Goal: Transaction & Acquisition: Purchase product/service

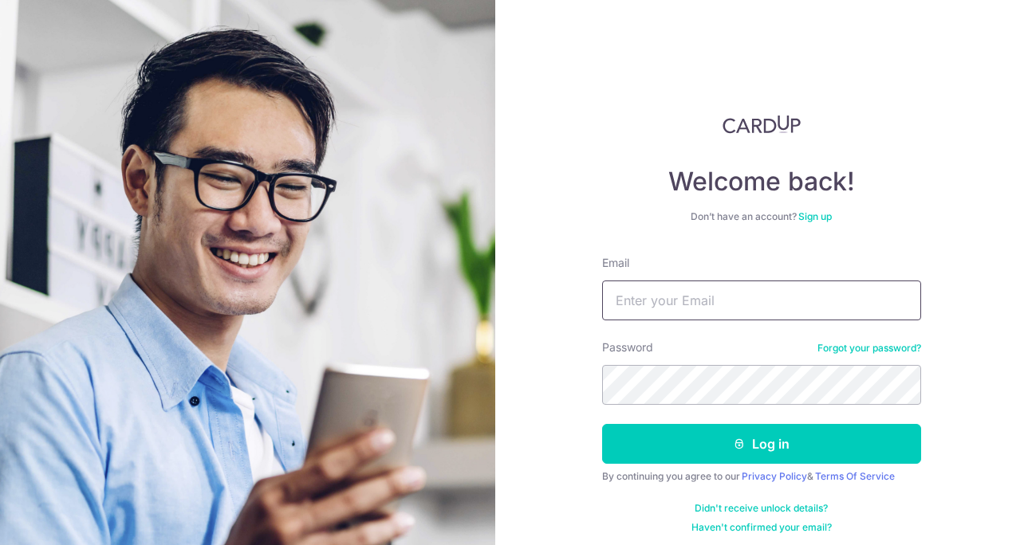
click at [657, 290] on input "Email" at bounding box center [761, 301] width 319 height 40
type input "gnoekeehc@gmail.com"
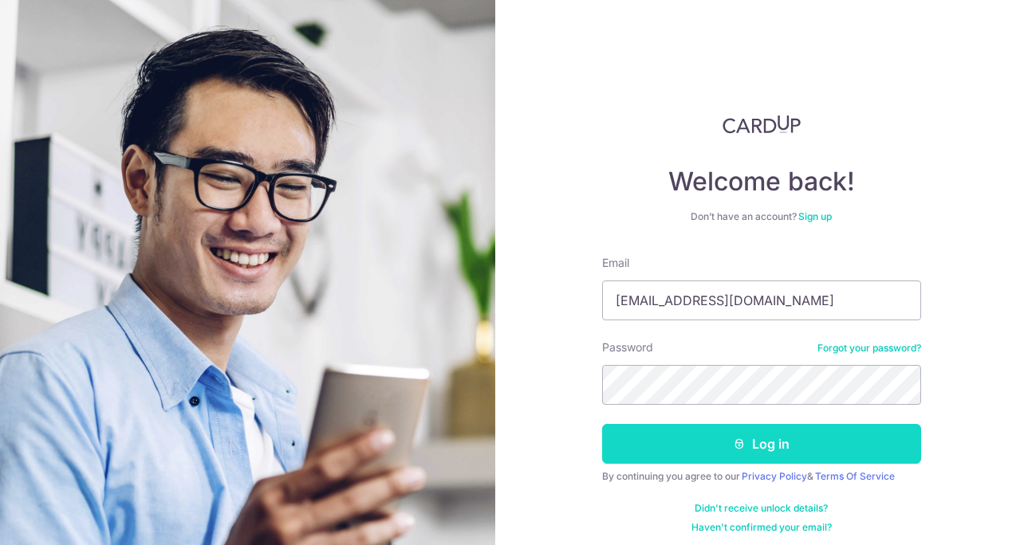
click at [742, 451] on button "Log in" at bounding box center [761, 444] width 319 height 40
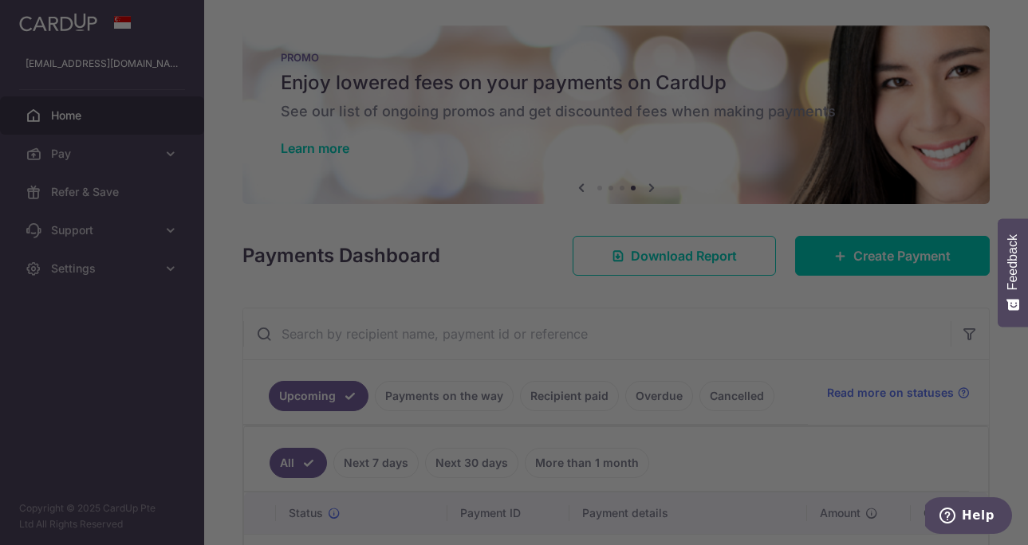
click at [249, 336] on div at bounding box center [519, 275] width 1038 height 551
click at [793, 360] on div at bounding box center [519, 275] width 1038 height 551
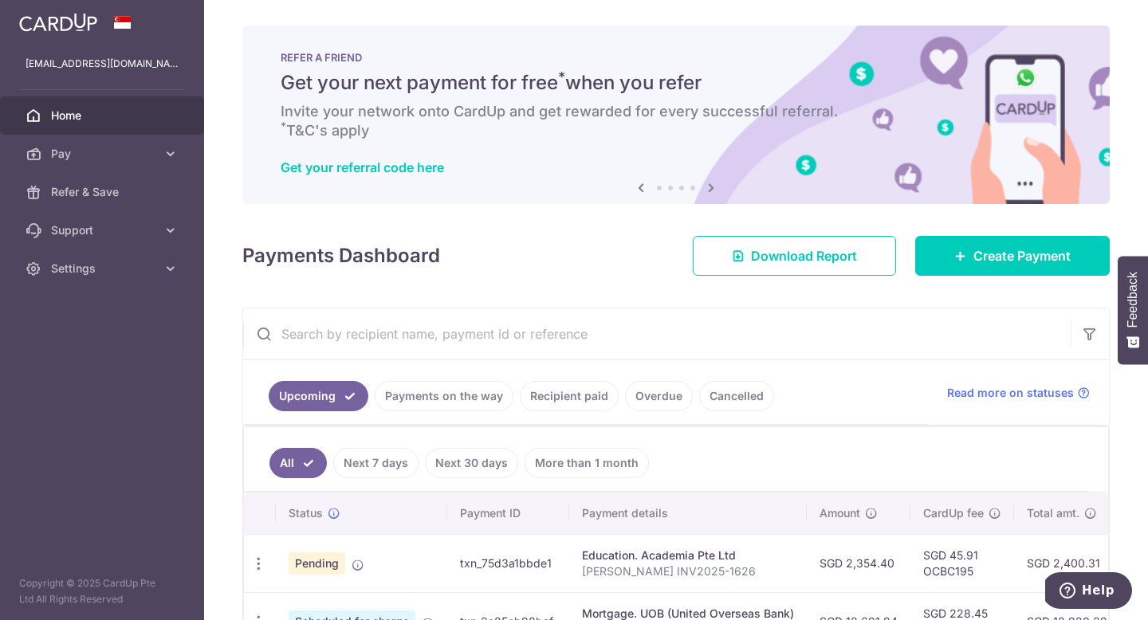
click at [715, 185] on icon at bounding box center [711, 188] width 19 height 20
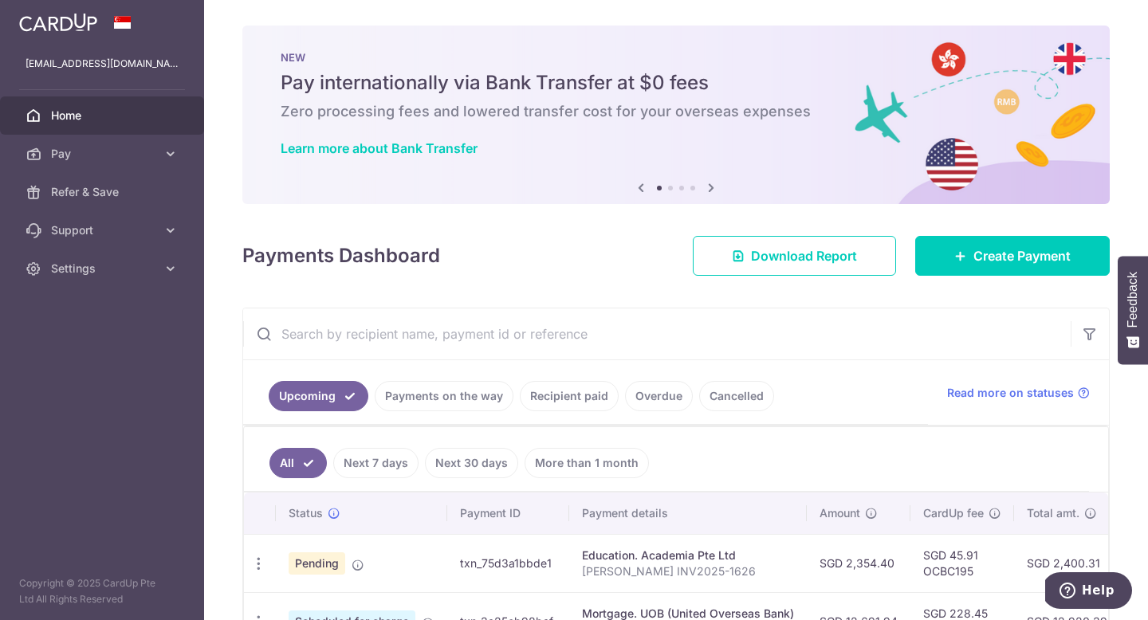
click at [715, 185] on icon at bounding box center [711, 188] width 19 height 20
click at [707, 187] on icon at bounding box center [711, 188] width 19 height 20
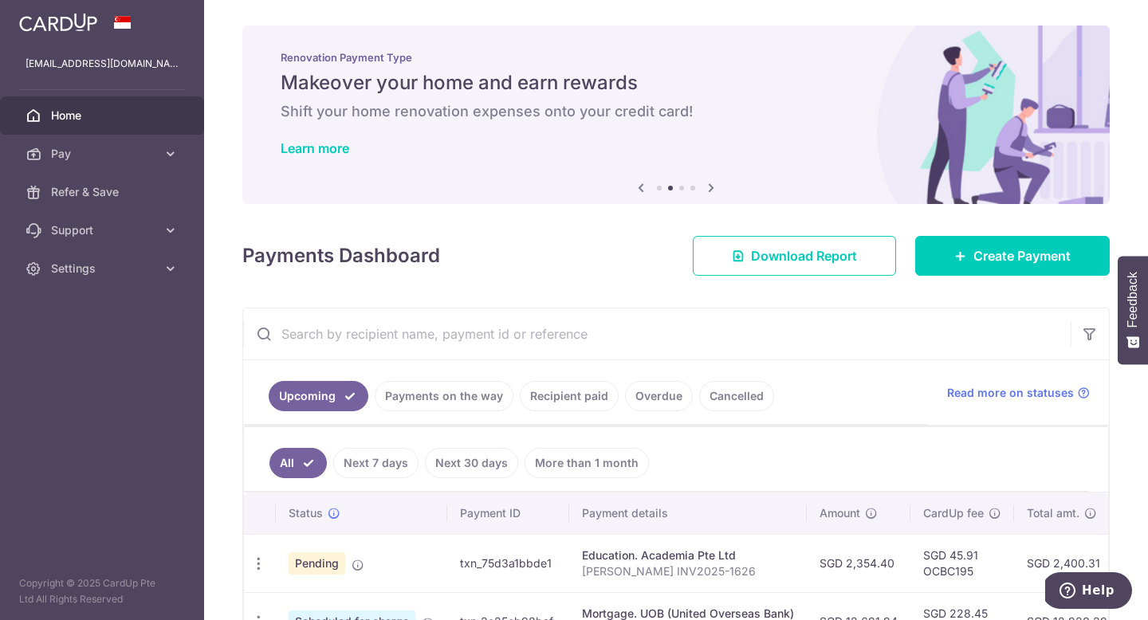
click at [638, 190] on icon at bounding box center [641, 188] width 19 height 20
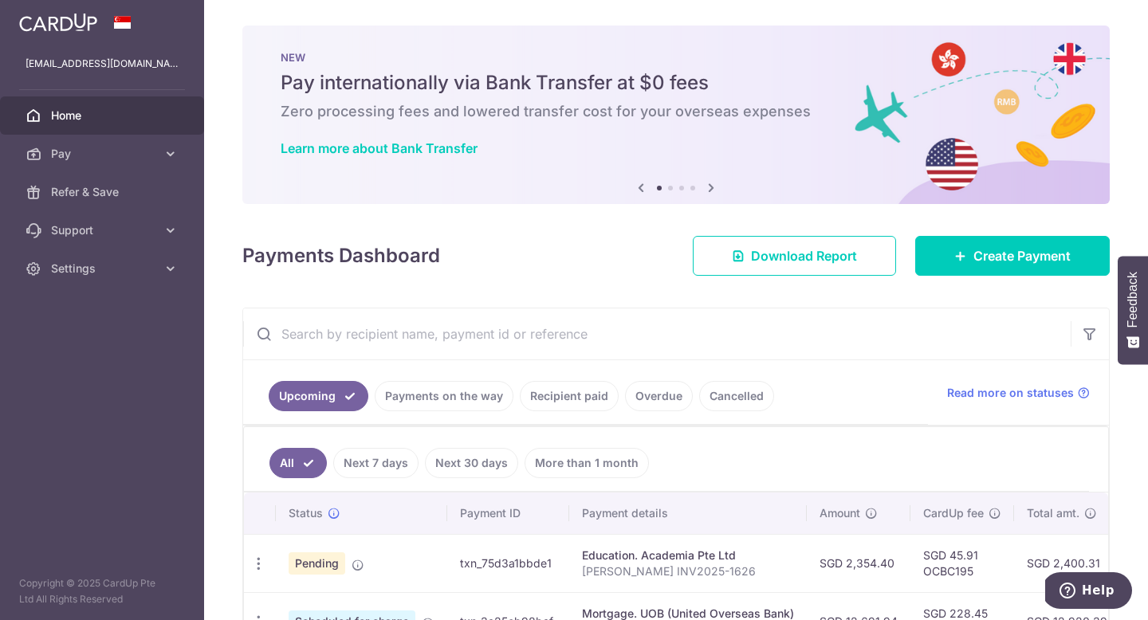
click at [711, 188] on icon at bounding box center [711, 188] width 19 height 20
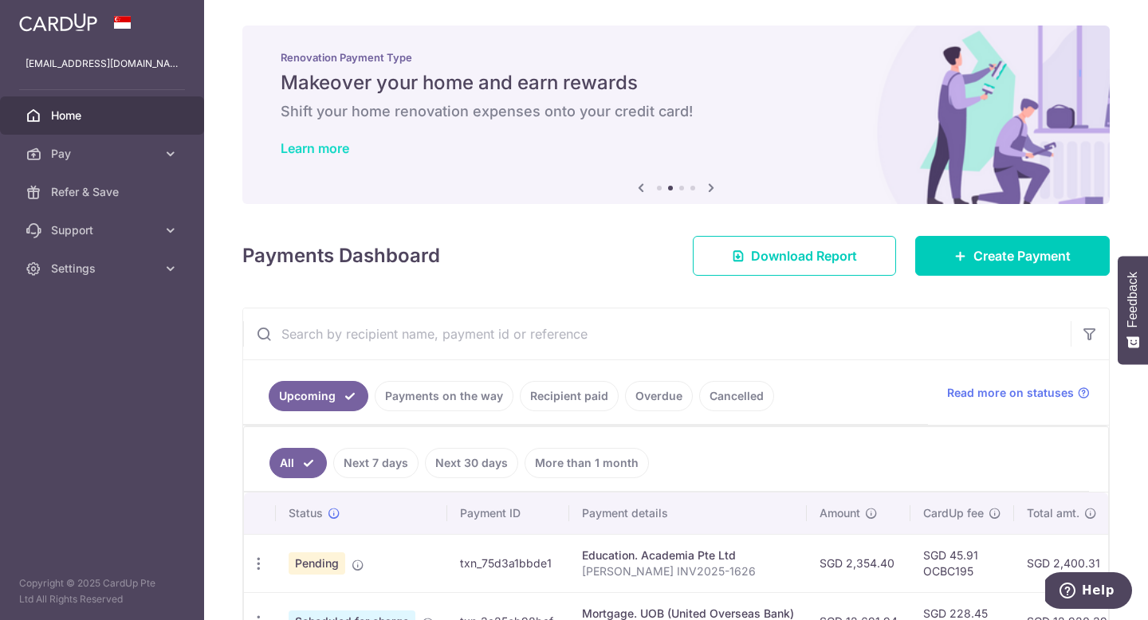
click at [347, 153] on link "Learn more" at bounding box center [315, 148] width 69 height 16
click at [705, 183] on icon at bounding box center [711, 188] width 19 height 20
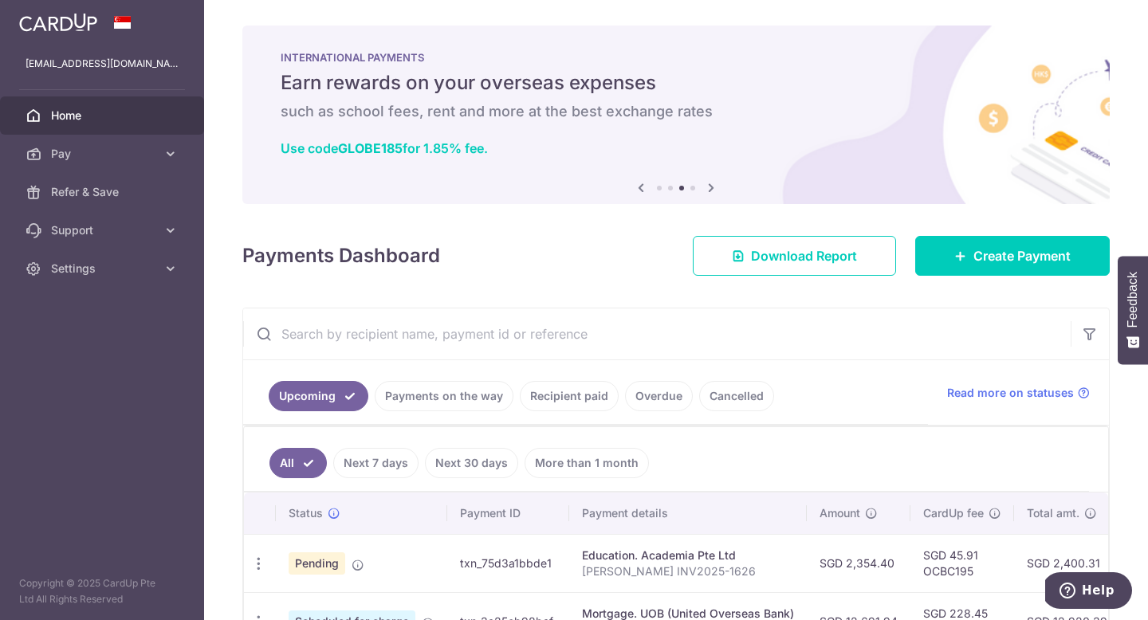
click at [705, 183] on icon at bounding box center [711, 188] width 19 height 20
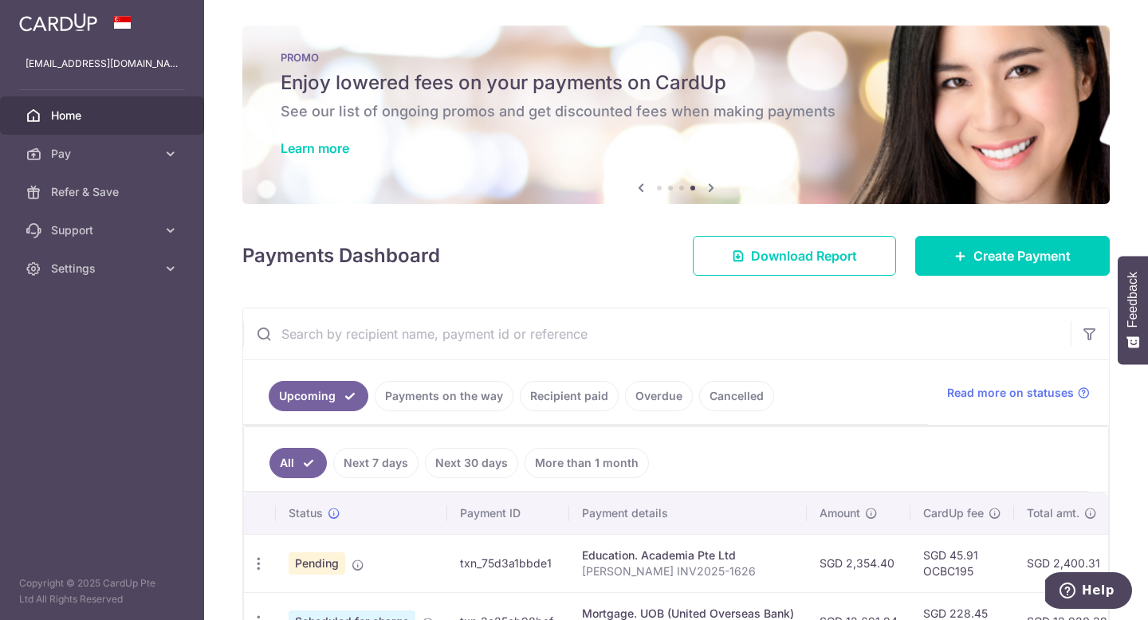
click at [636, 185] on icon at bounding box center [641, 188] width 19 height 20
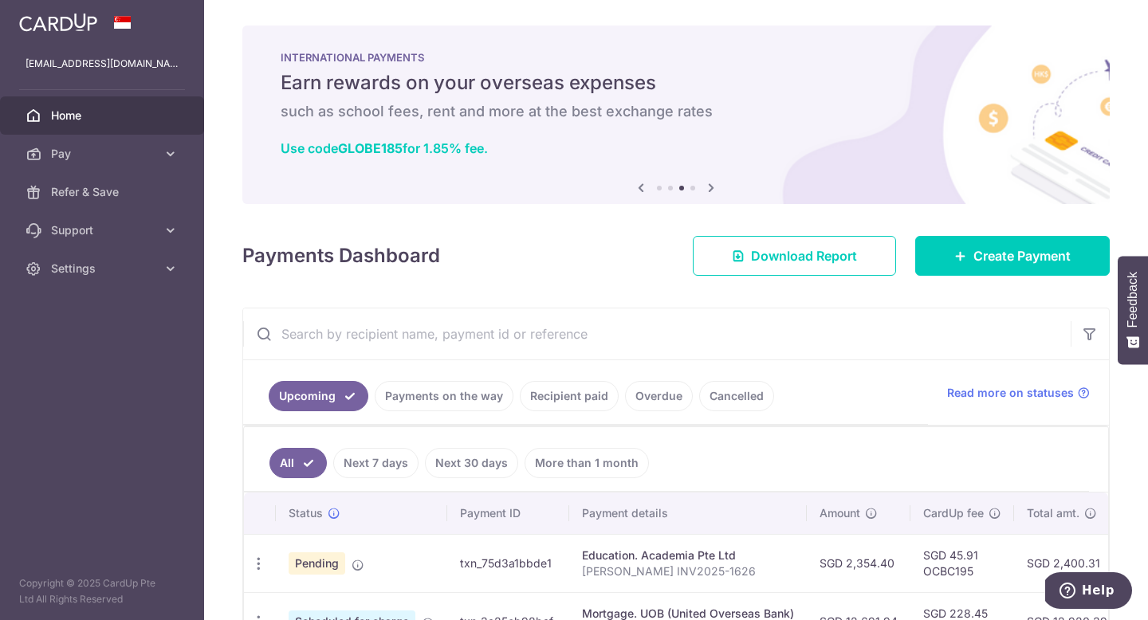
click at [708, 189] on icon at bounding box center [711, 188] width 19 height 20
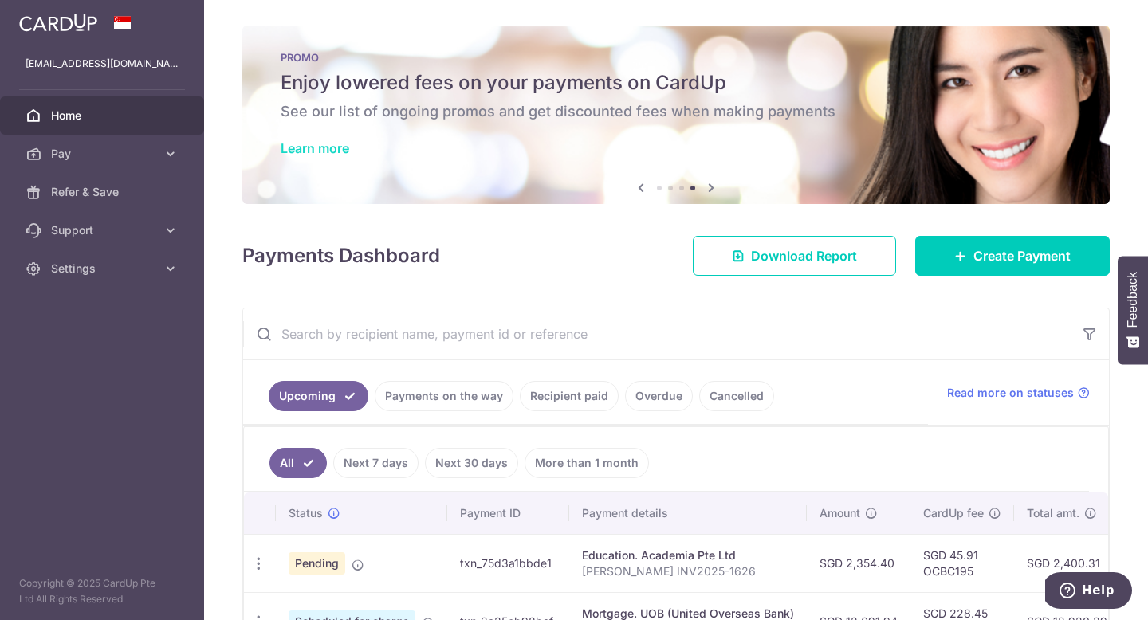
click at [341, 150] on link "Learn more" at bounding box center [315, 148] width 69 height 16
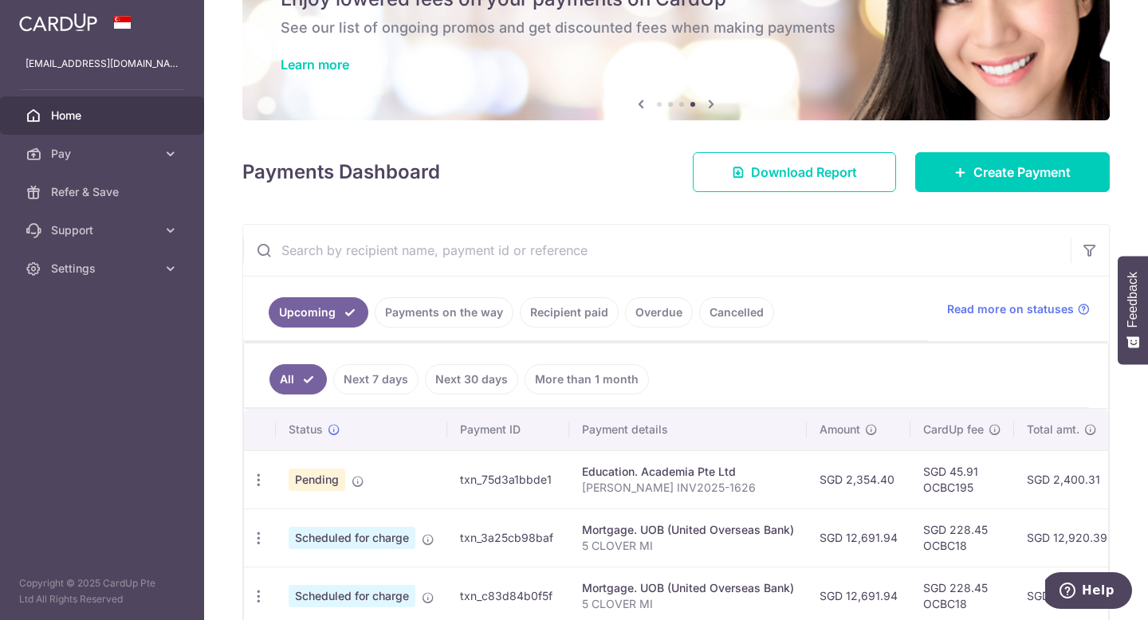
scroll to position [85, 0]
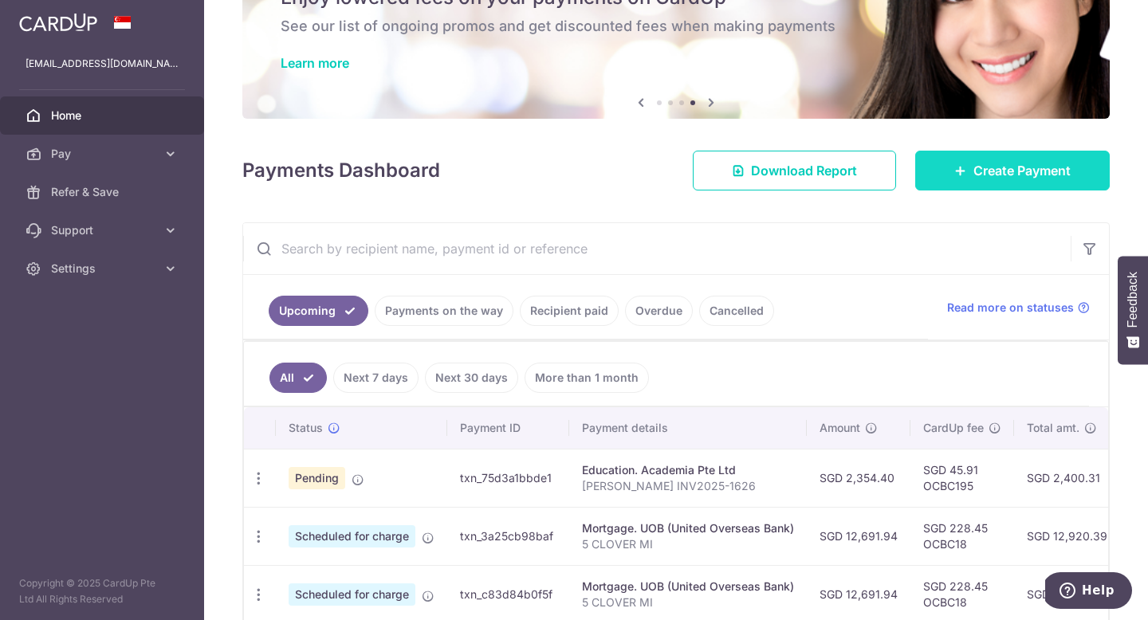
click at [987, 167] on span "Create Payment" at bounding box center [1022, 170] width 97 height 19
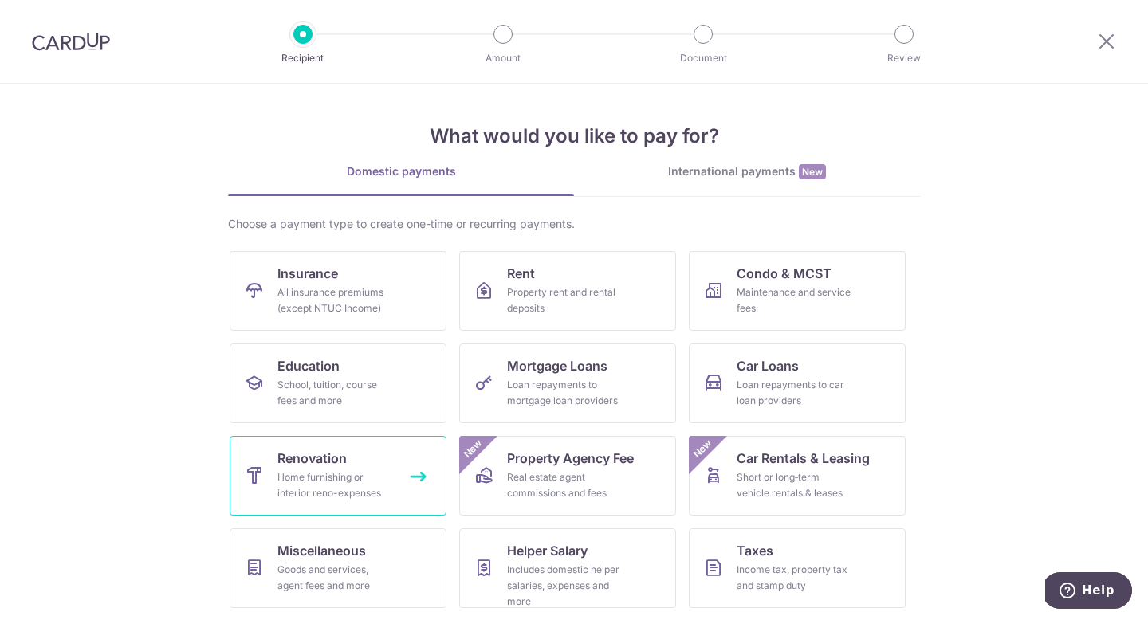
click at [321, 478] on div "Home furnishing or interior reno-expenses" at bounding box center [335, 486] width 115 height 32
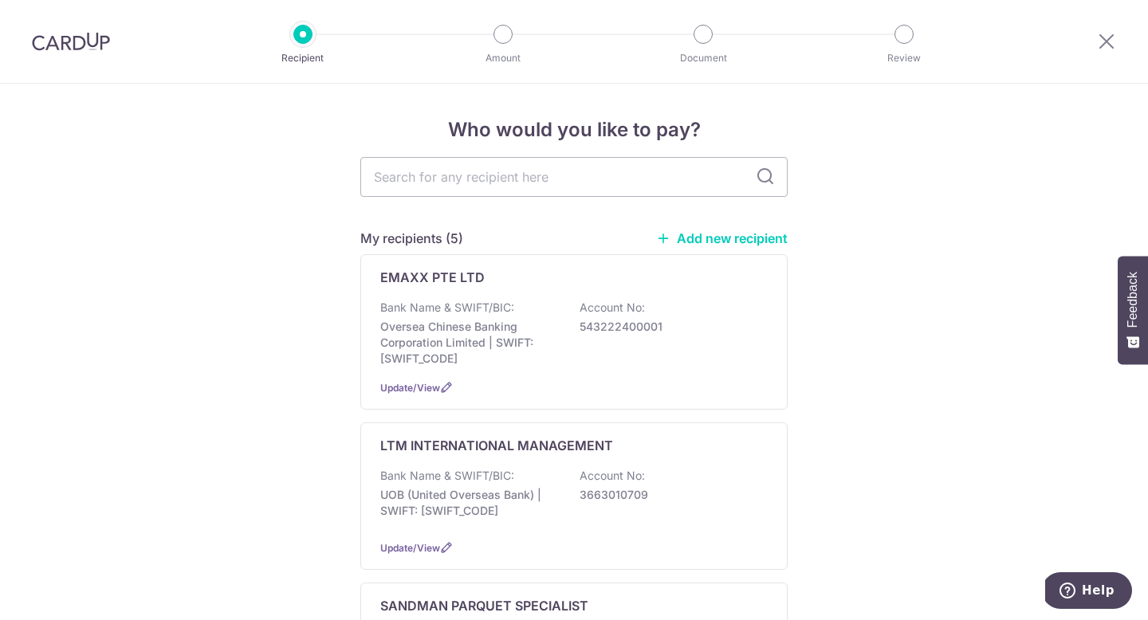
click at [702, 241] on link "Add new recipient" at bounding box center [722, 238] width 132 height 16
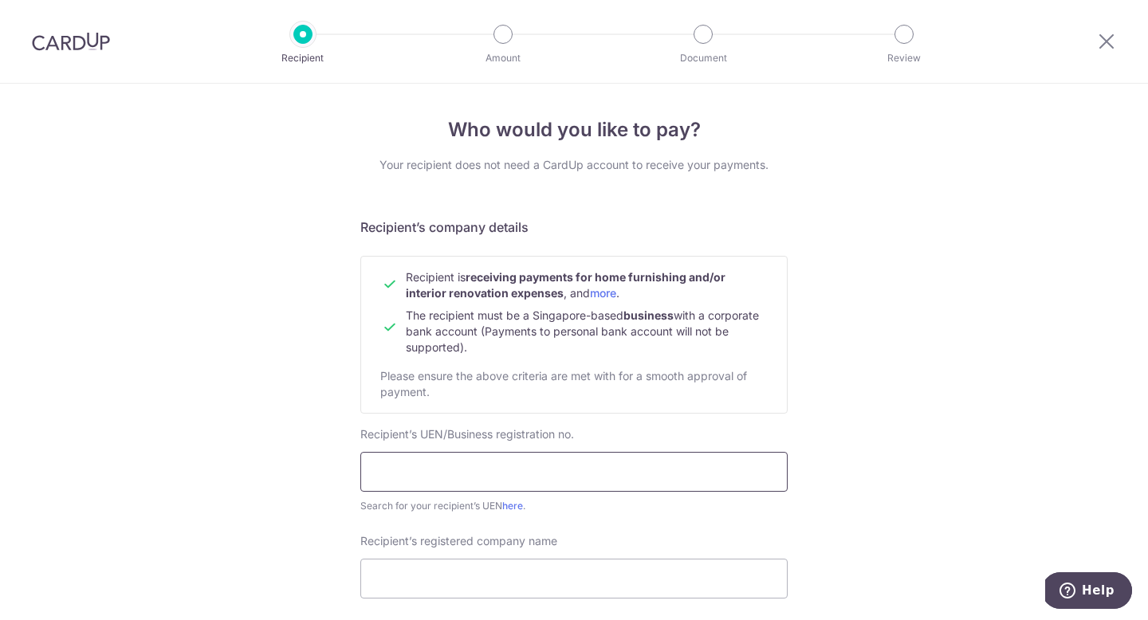
click at [485, 477] on input "text" at bounding box center [573, 472] width 427 height 40
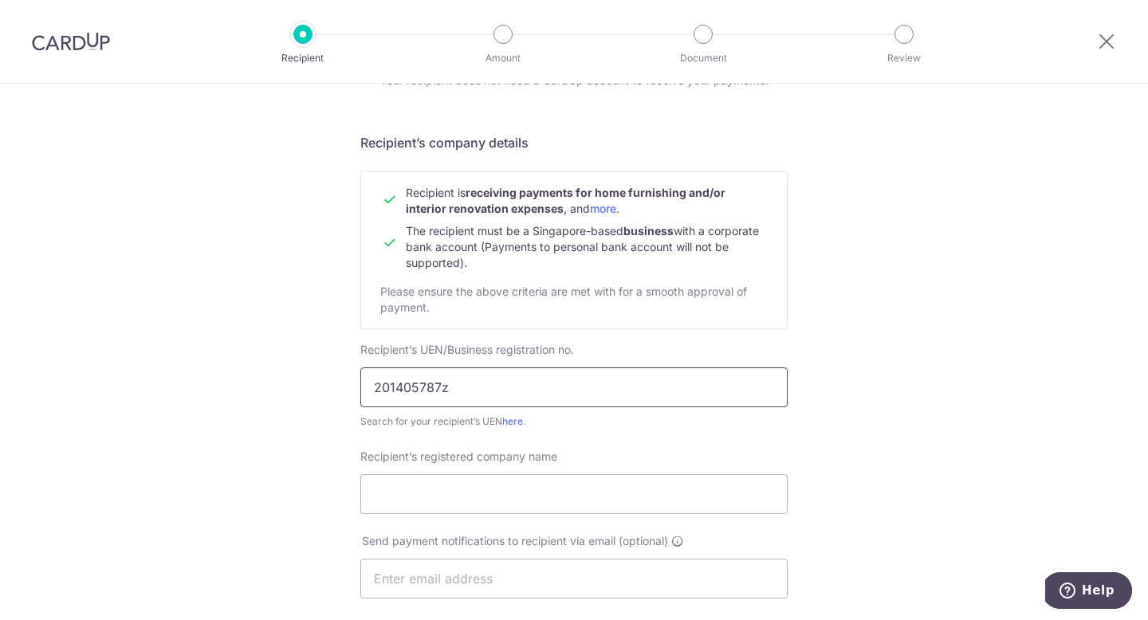
scroll to position [87, 0]
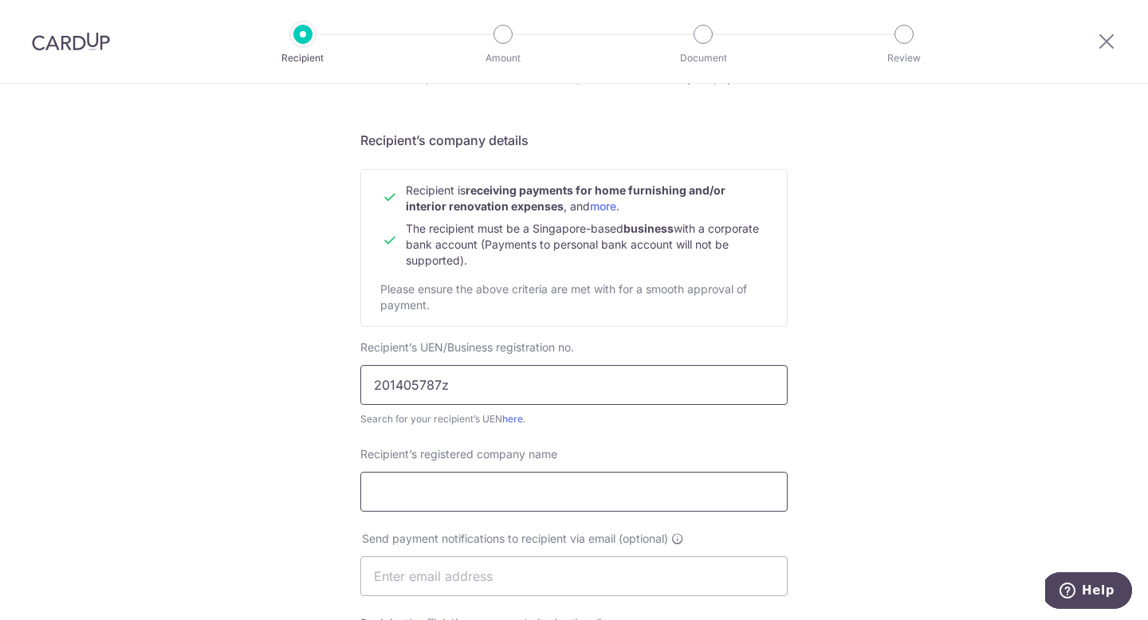
type input "201405787z"
click at [449, 490] on input "Recipient’s registered company name" at bounding box center [573, 492] width 427 height 40
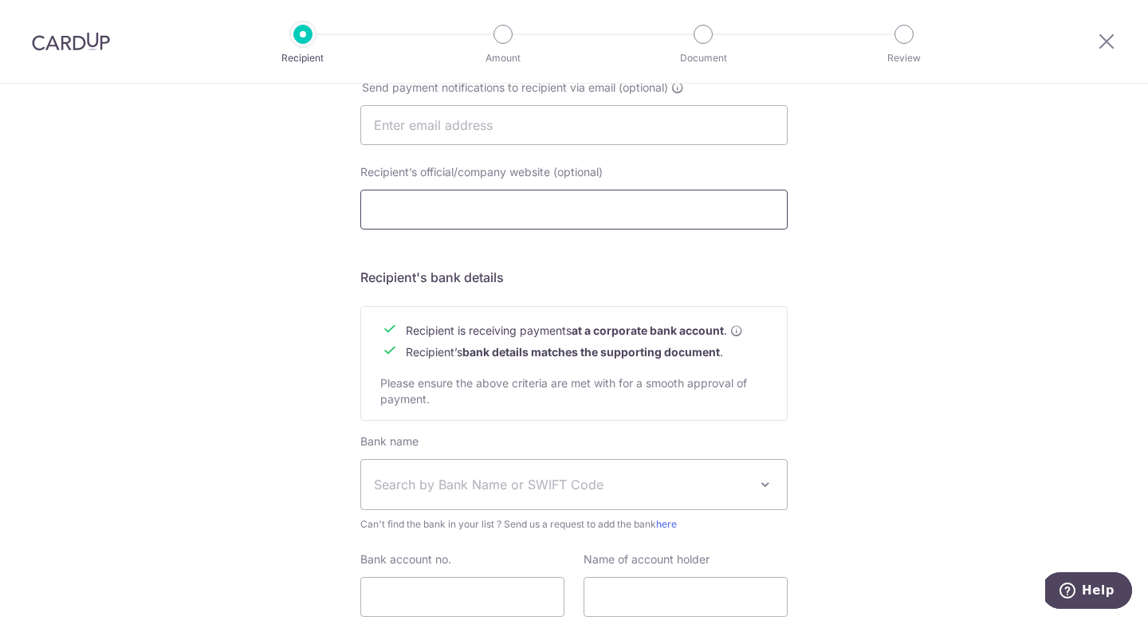
scroll to position [539, 0]
click at [443, 482] on span "Search by Bank Name or SWIFT Code" at bounding box center [561, 483] width 375 height 19
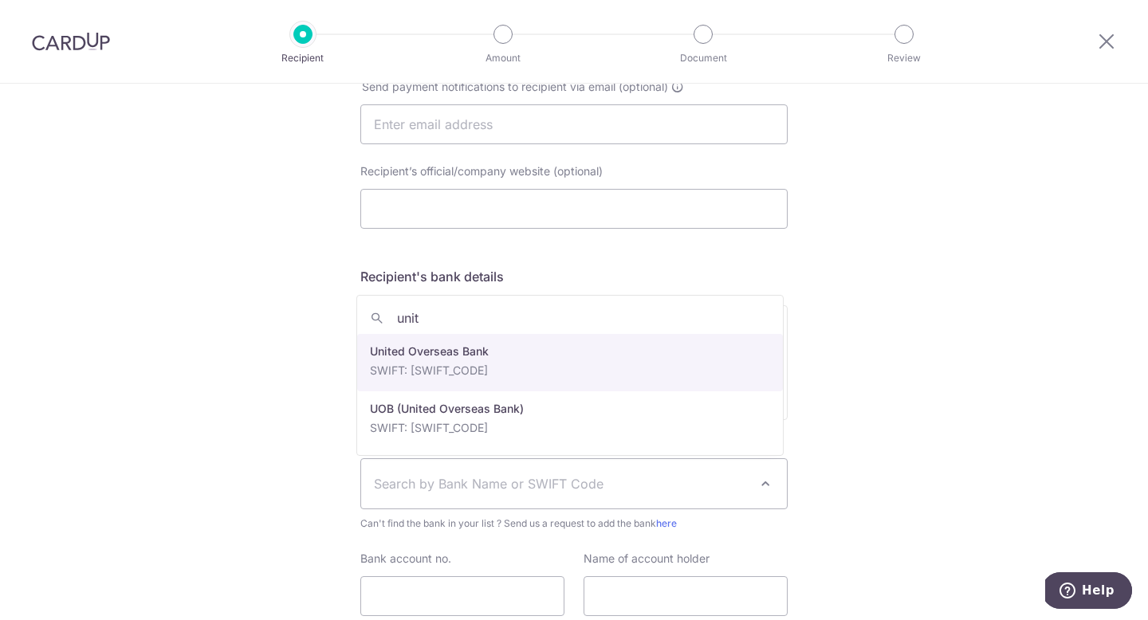
type input "unit"
select select "23668"
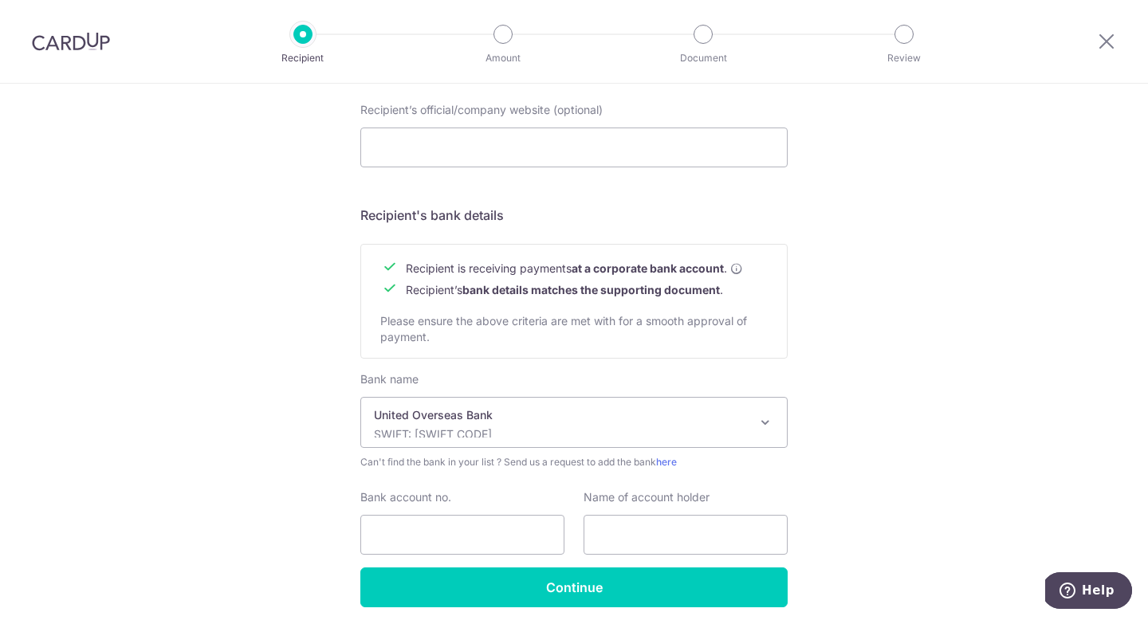
scroll to position [663, 0]
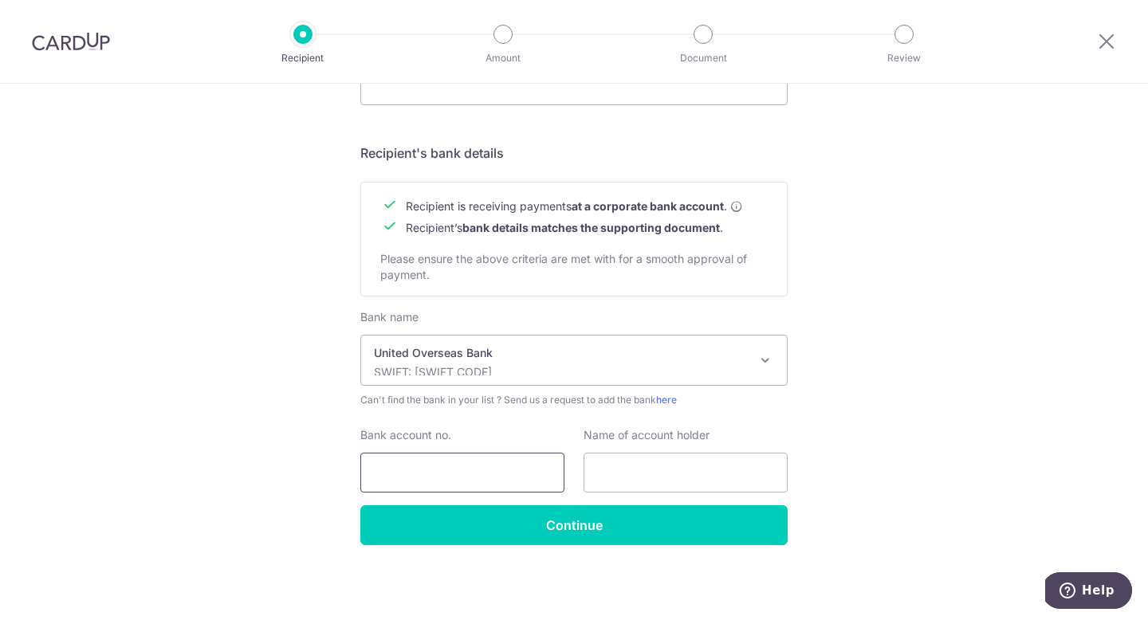
click at [478, 485] on input "Bank account no." at bounding box center [462, 473] width 204 height 40
type input "7413001408"
click at [648, 472] on input "text" at bounding box center [686, 473] width 204 height 40
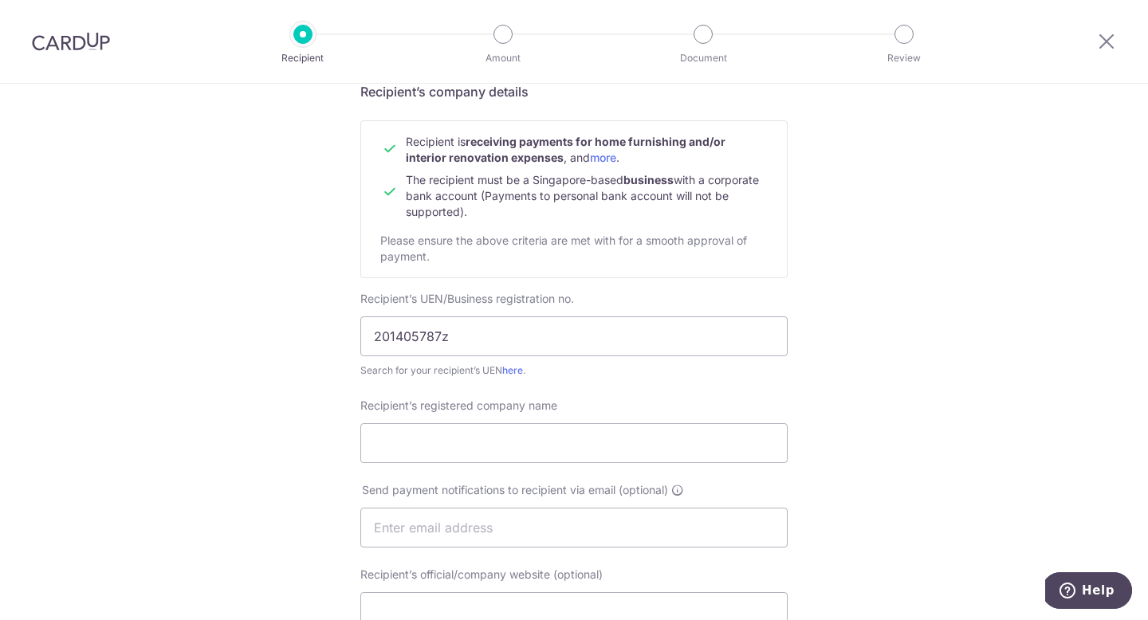
scroll to position [147, 0]
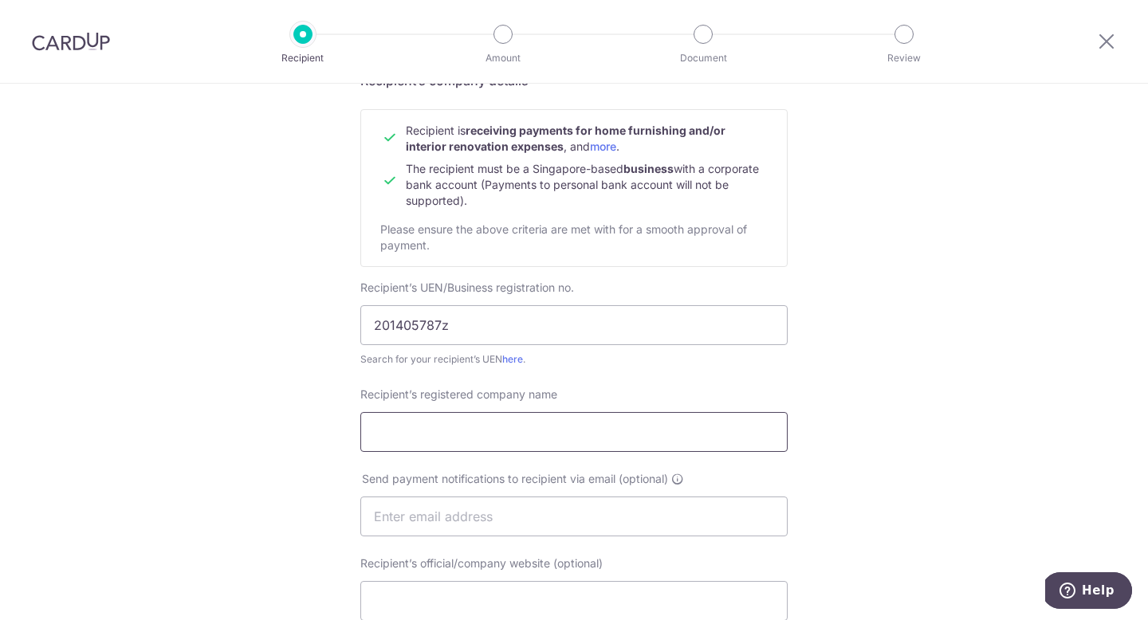
type input "Solar Sg"
click at [489, 422] on input "Recipient’s registered company name" at bounding box center [573, 432] width 427 height 40
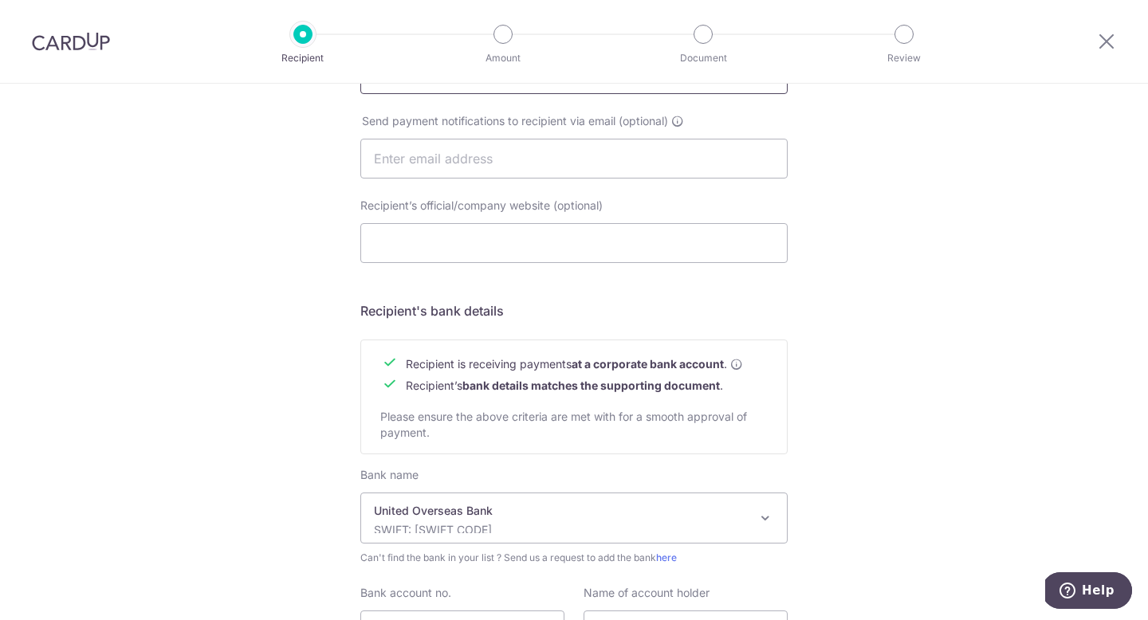
scroll to position [663, 0]
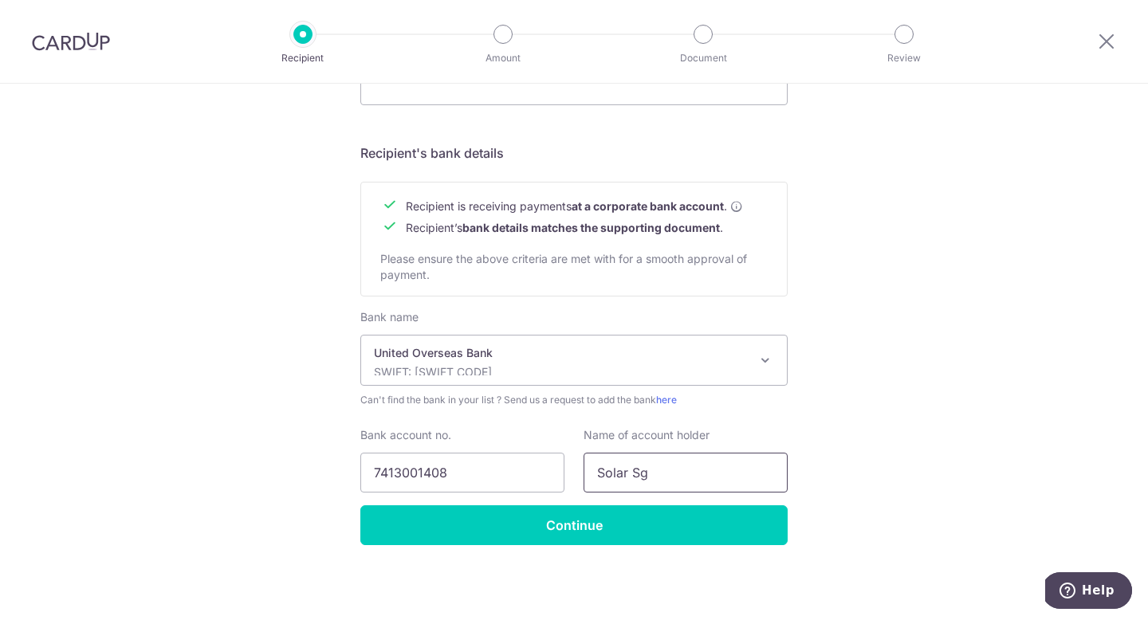
type input "Solar Sg"
click at [715, 470] on input "Solar Sg" at bounding box center [686, 473] width 204 height 40
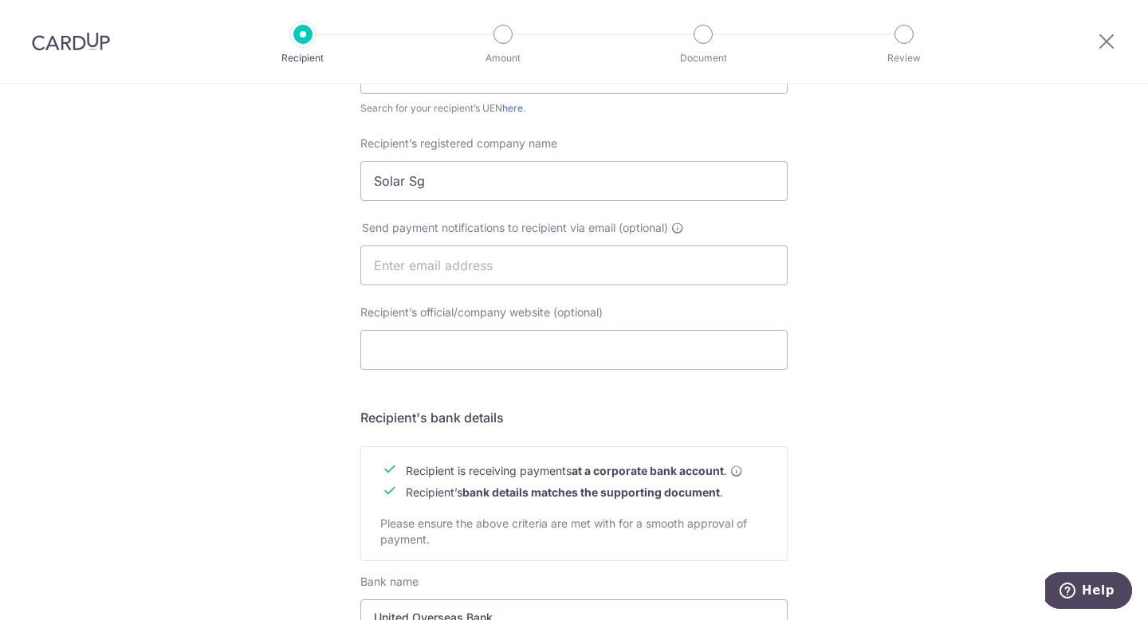
scroll to position [313, 0]
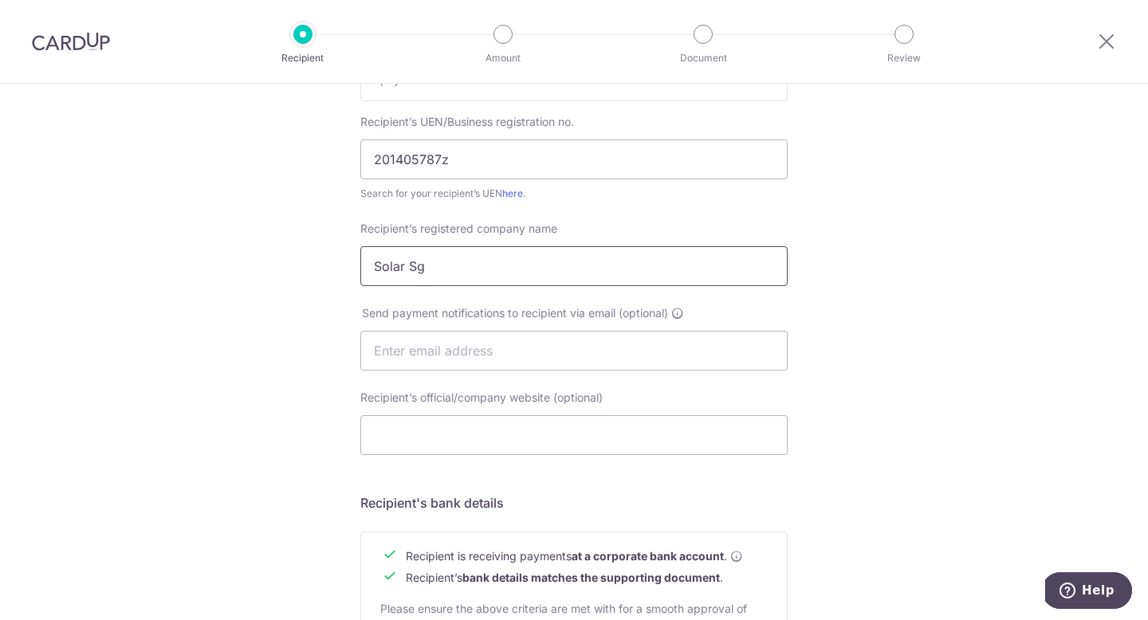
type input "SOLAR SG PTE LTD"
click at [482, 266] on input "Solar Sg" at bounding box center [573, 266] width 427 height 40
type input "SOLAR SG PTE LTD"
click at [426, 425] on input "Recipient’s official/company website (optional)" at bounding box center [573, 435] width 427 height 40
click at [566, 450] on input "www.solar-sg.com" at bounding box center [573, 435] width 427 height 40
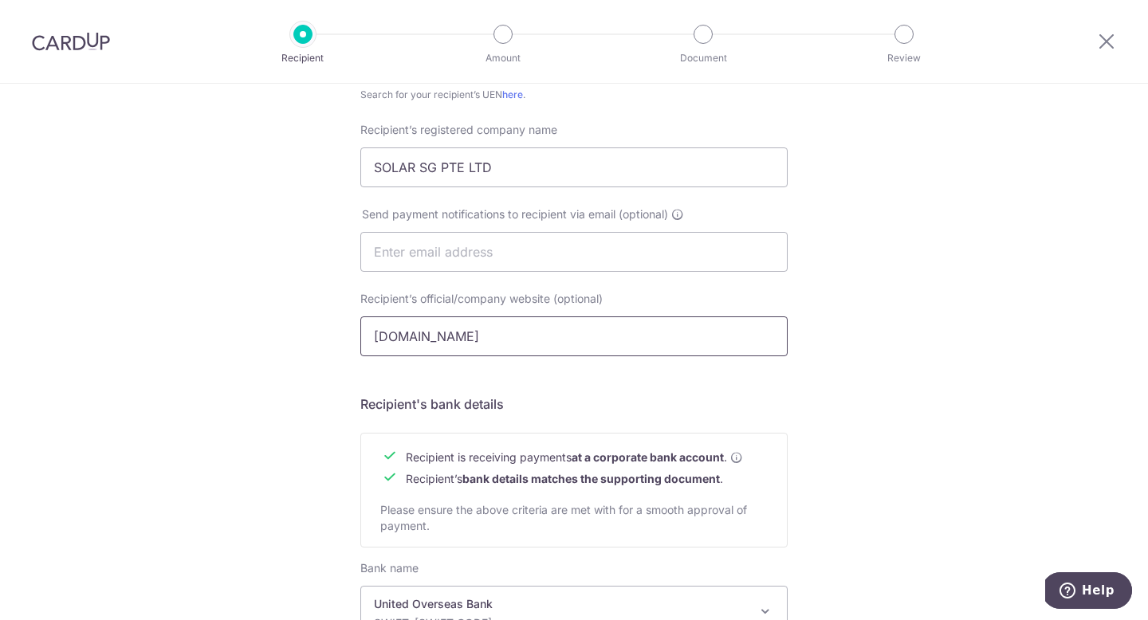
scroll to position [663, 0]
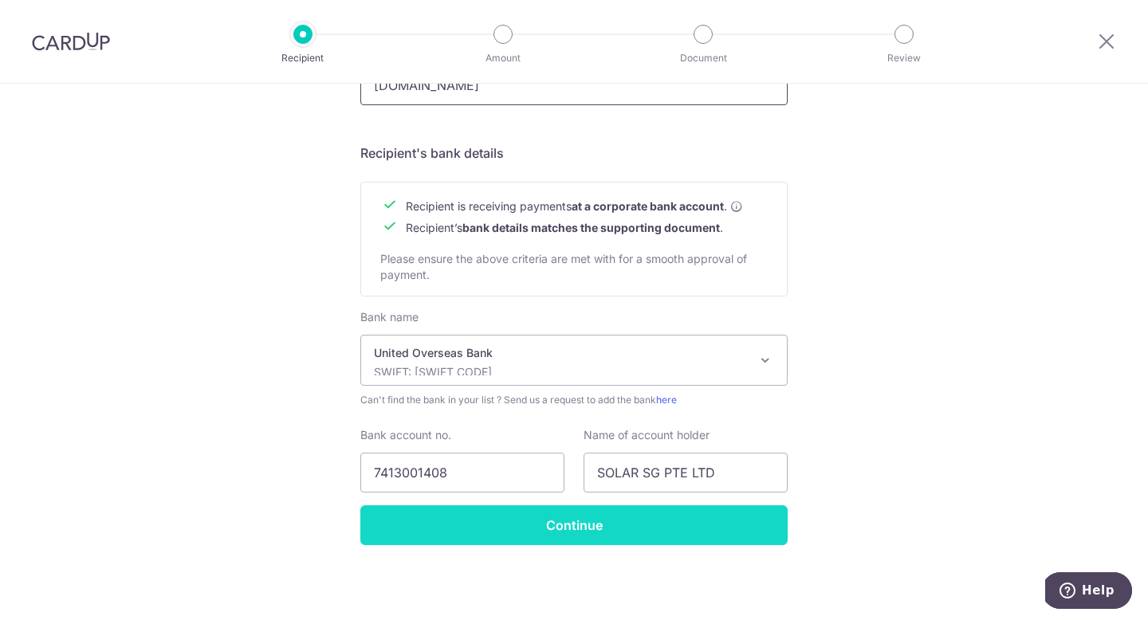
type input "www.solar-sg.com"
click at [576, 526] on input "Continue" at bounding box center [573, 526] width 427 height 40
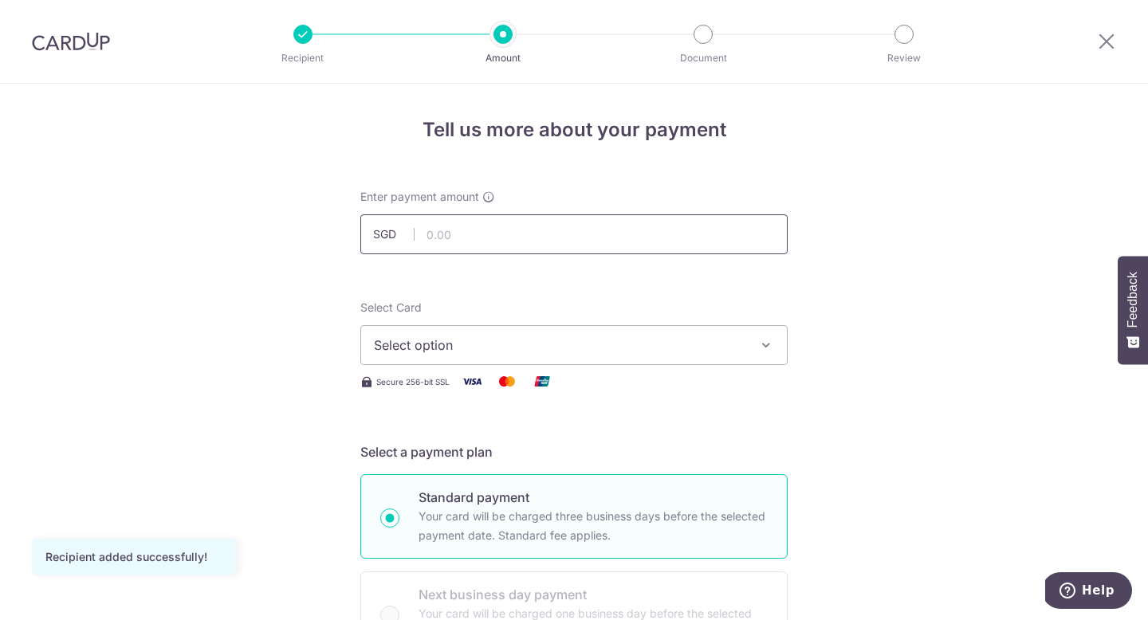
click at [492, 232] on input "text" at bounding box center [573, 235] width 427 height 40
type input "6,150.00"
click at [611, 338] on span "Select option" at bounding box center [560, 345] width 372 height 19
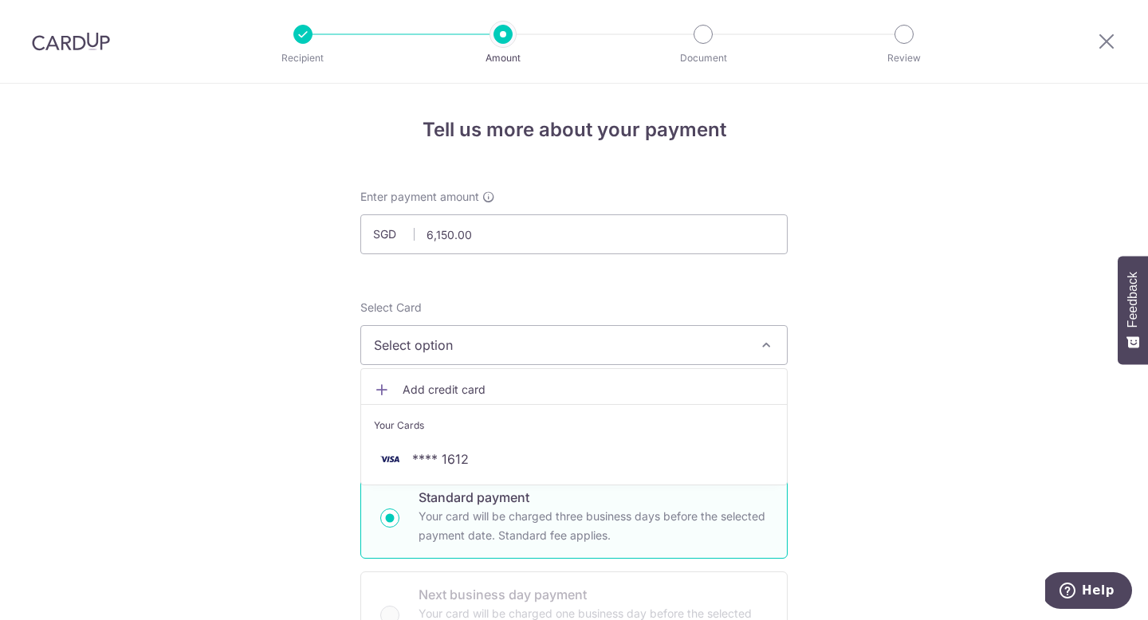
click at [602, 344] on span "Select option" at bounding box center [560, 345] width 372 height 19
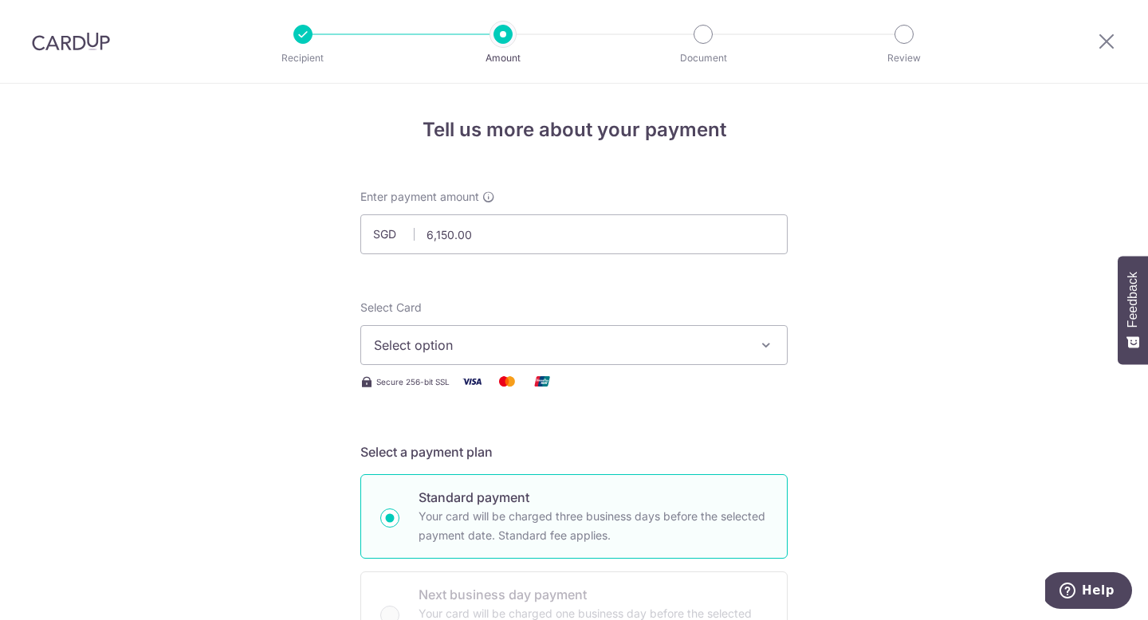
click at [572, 349] on span "Select option" at bounding box center [560, 345] width 372 height 19
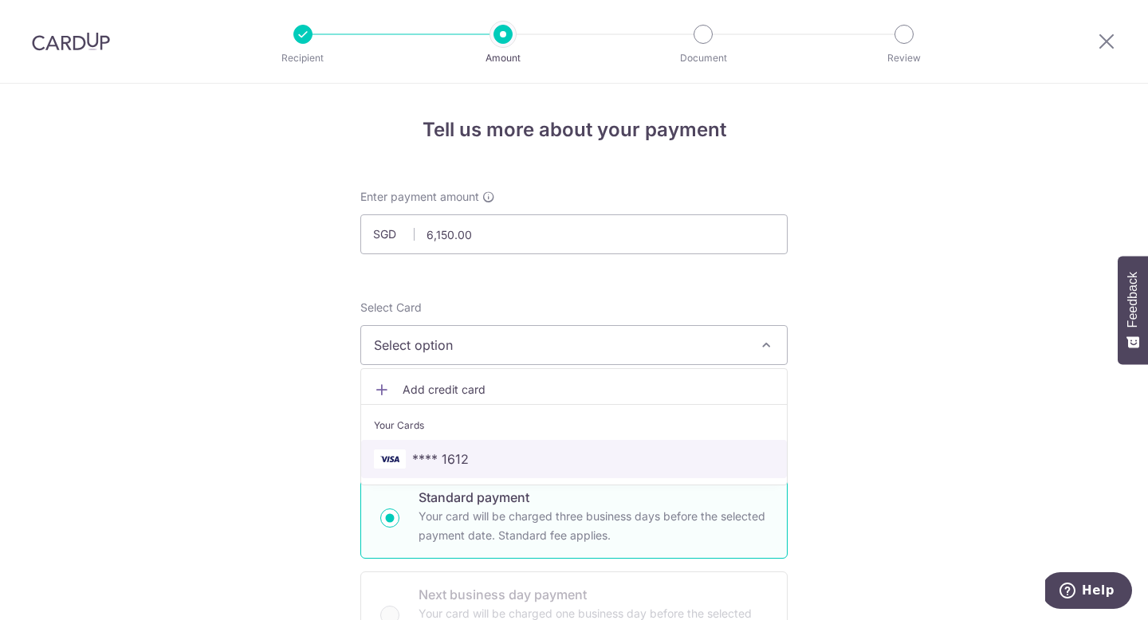
drag, startPoint x: 459, startPoint y: 459, endPoint x: 473, endPoint y: 453, distance: 15.4
click at [459, 459] on span "**** 1612" at bounding box center [440, 459] width 57 height 19
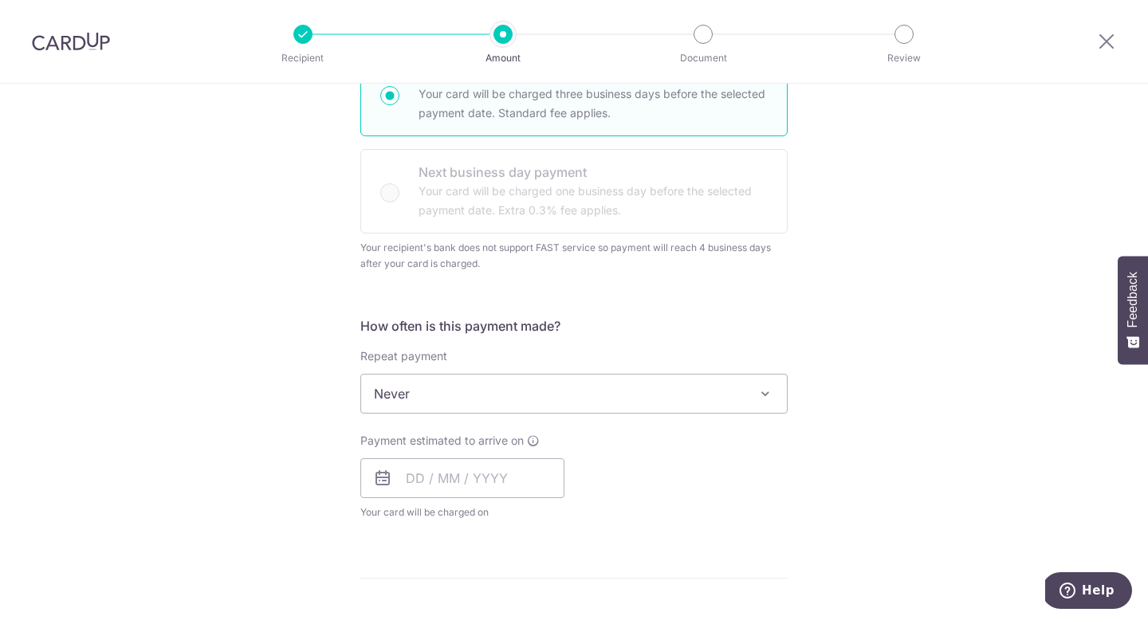
scroll to position [610, 0]
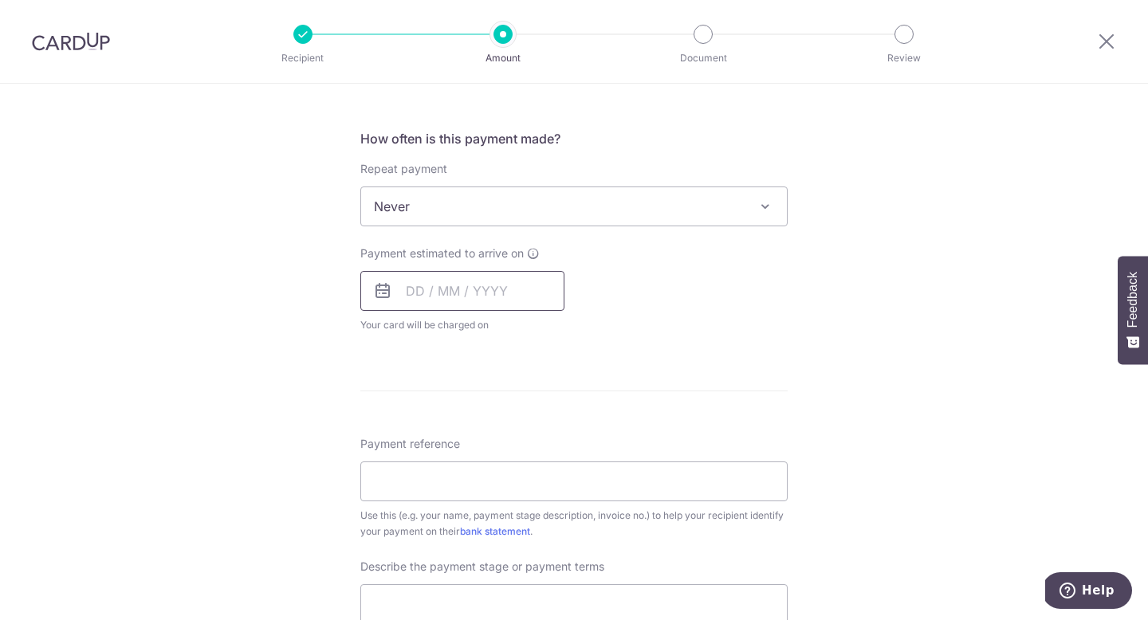
click at [421, 289] on input "text" at bounding box center [462, 291] width 204 height 40
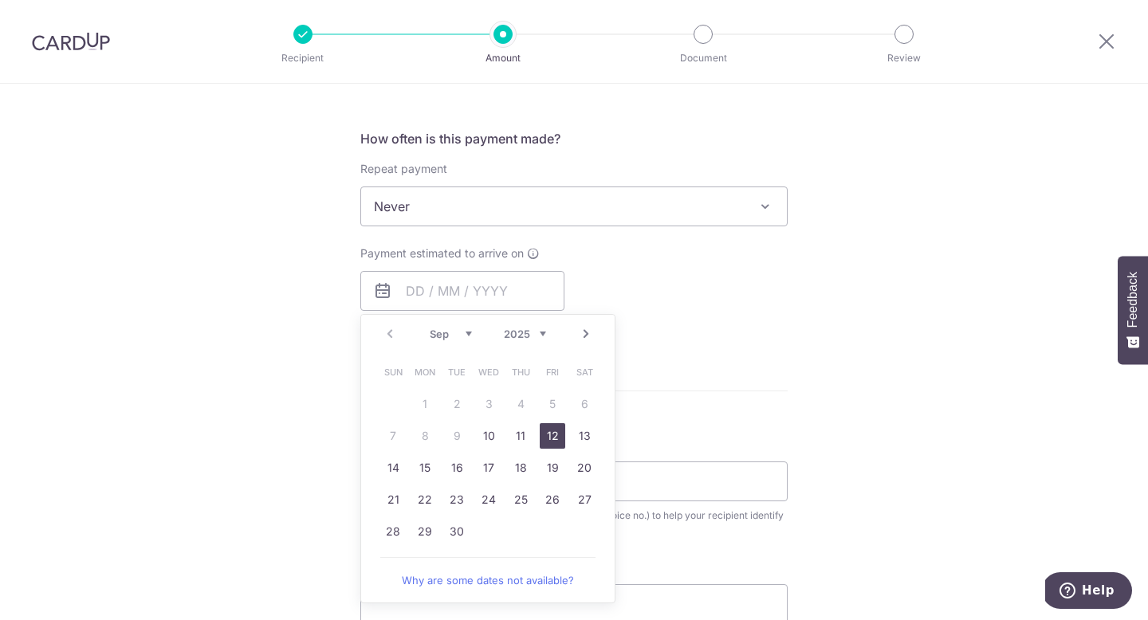
click at [545, 434] on link "12" at bounding box center [553, 436] width 26 height 26
type input "12/09/2025"
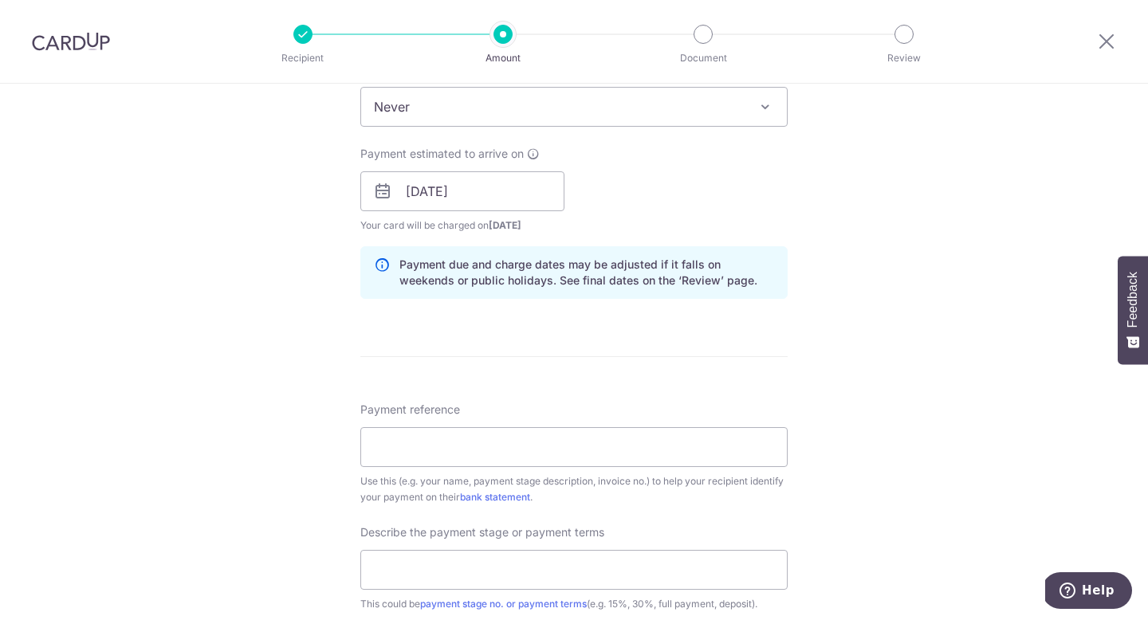
scroll to position [762, 0]
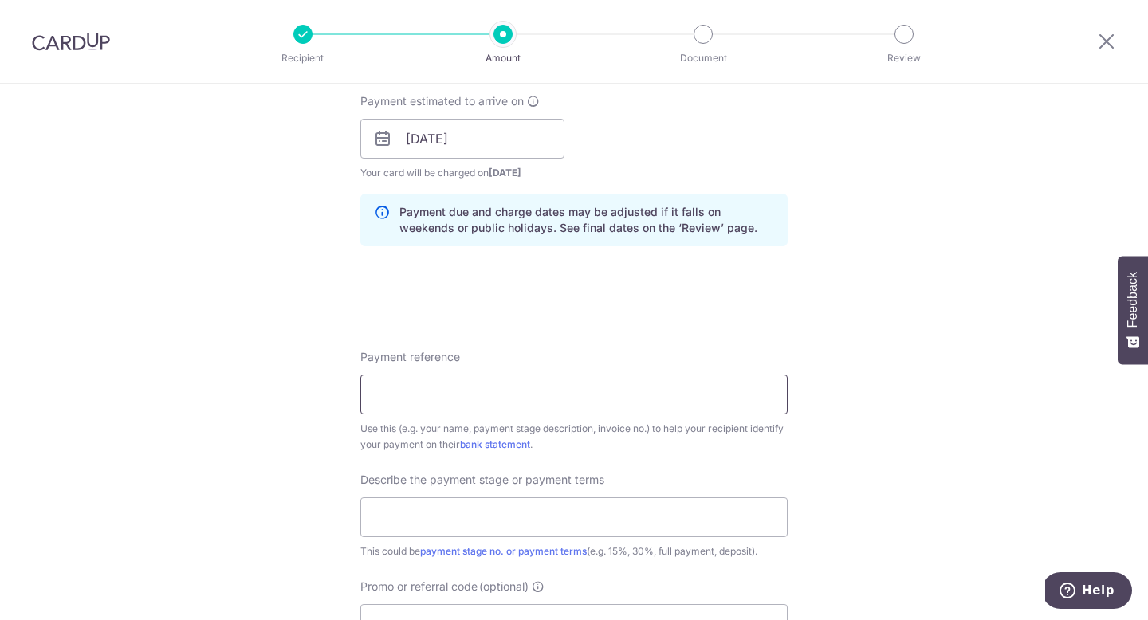
click at [434, 385] on input "Payment reference" at bounding box center [573, 395] width 427 height 40
type input "51 Pemimpin Place"
click at [428, 516] on input "text" at bounding box center [573, 518] width 427 height 40
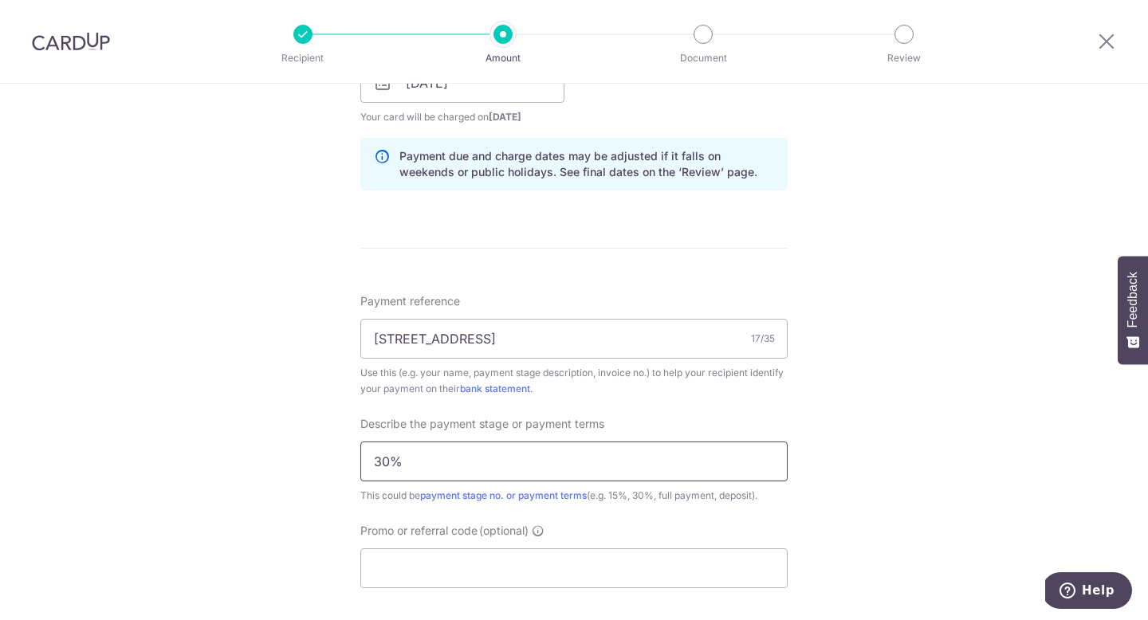
scroll to position [1116, 0]
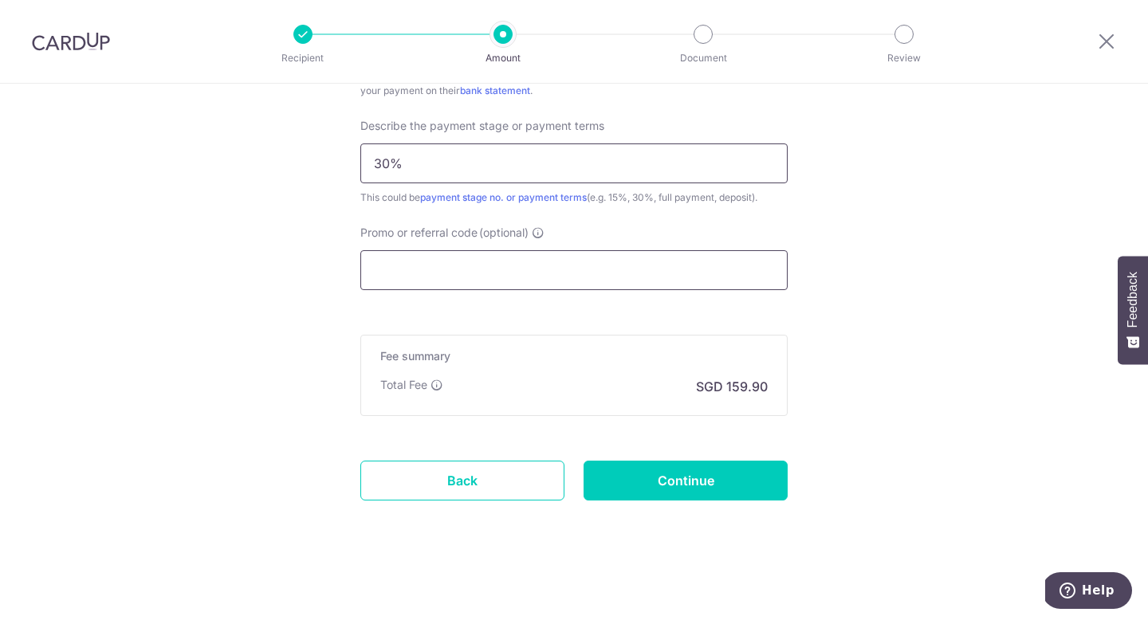
type input "30%"
click at [475, 270] on input "Promo or referral code (optional)" at bounding box center [573, 270] width 427 height 40
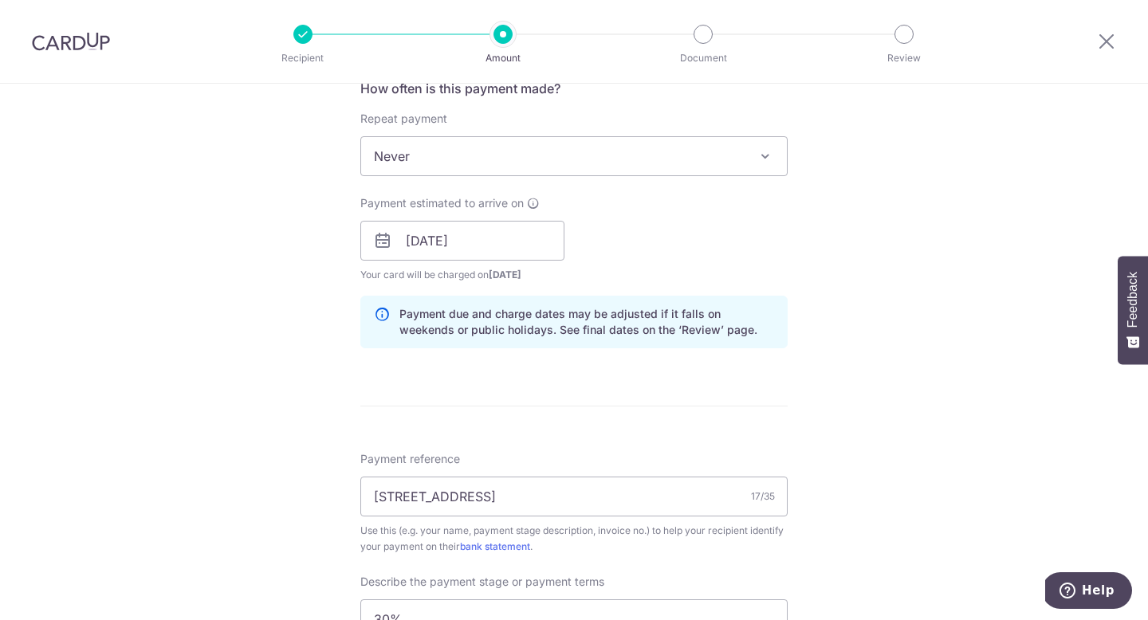
scroll to position [357, 0]
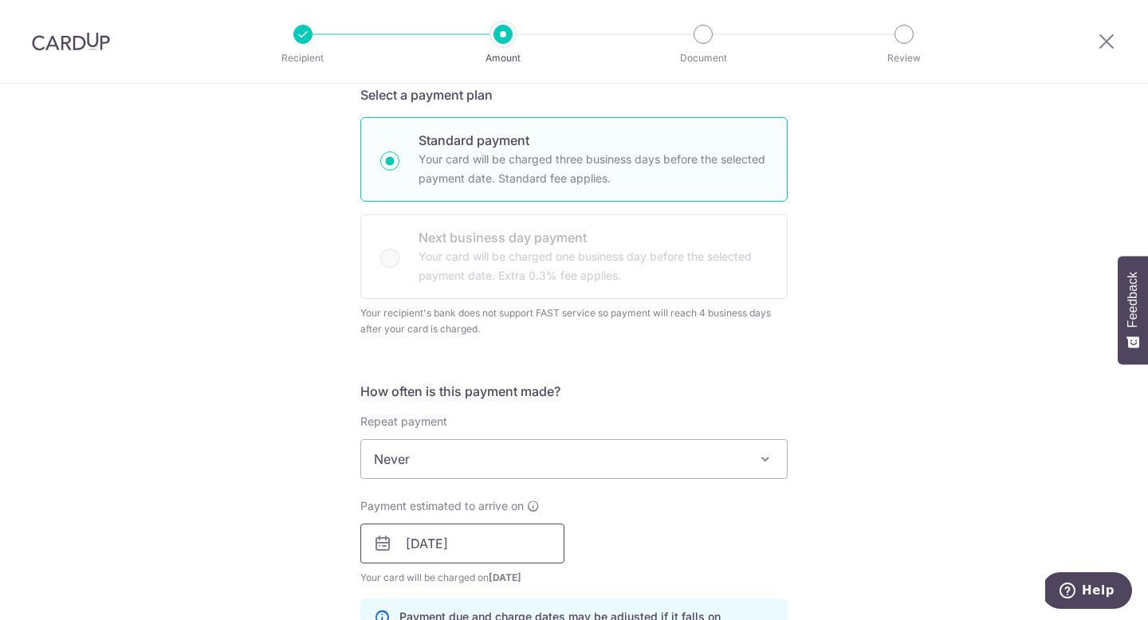
type input "OCBC195"
click at [529, 537] on input "12/09/2025" at bounding box center [462, 544] width 204 height 40
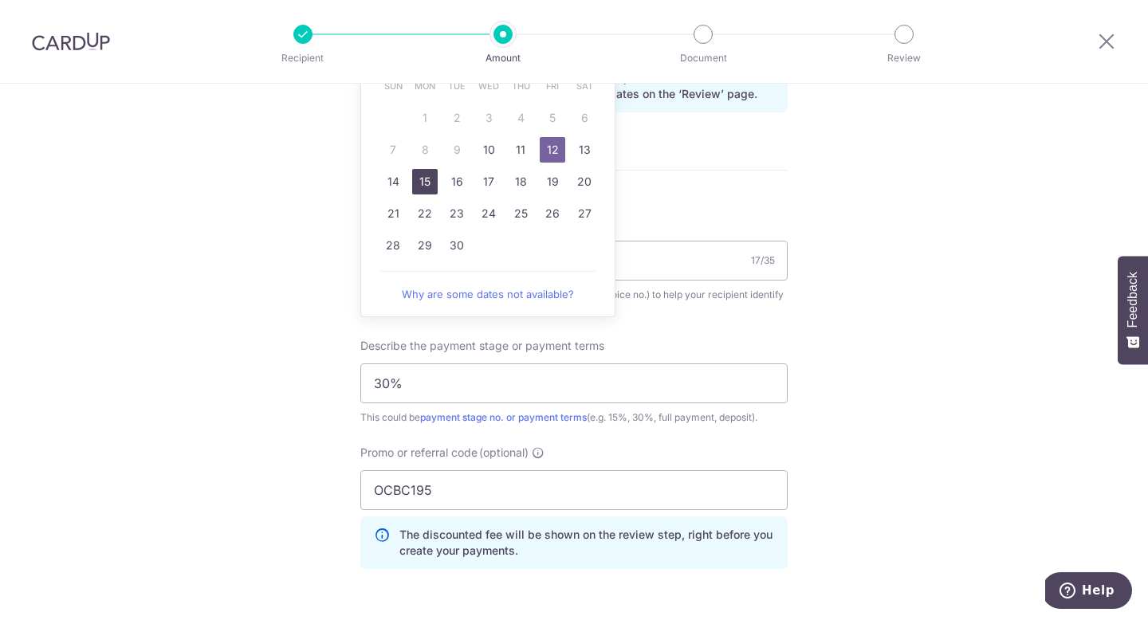
click at [415, 182] on link "15" at bounding box center [425, 182] width 26 height 26
type input "15/09/2025"
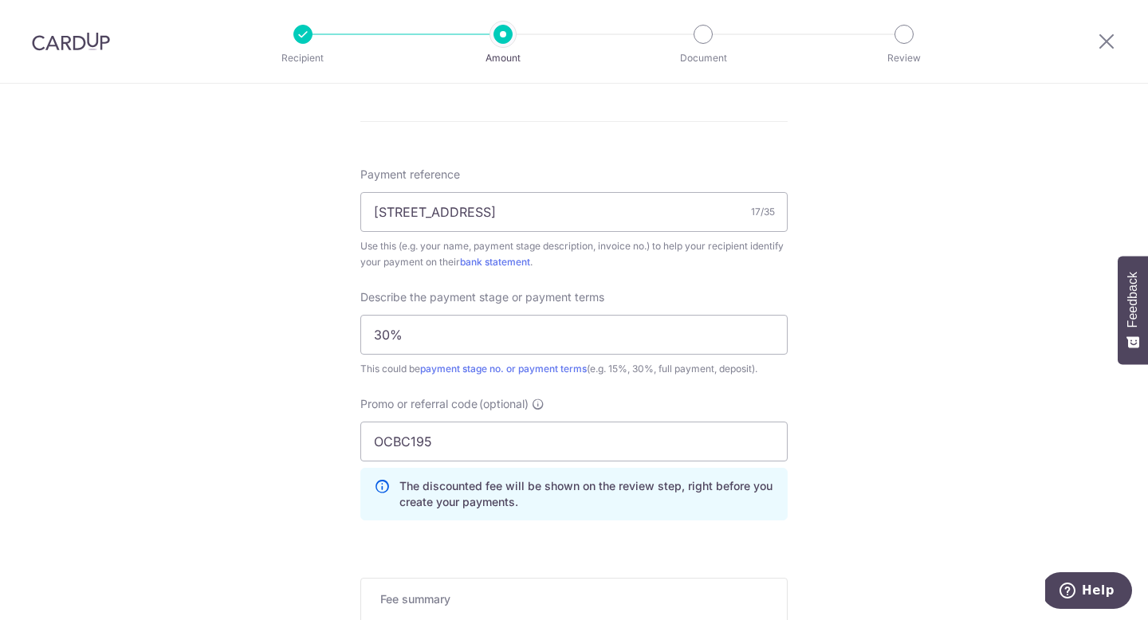
scroll to position [1188, 0]
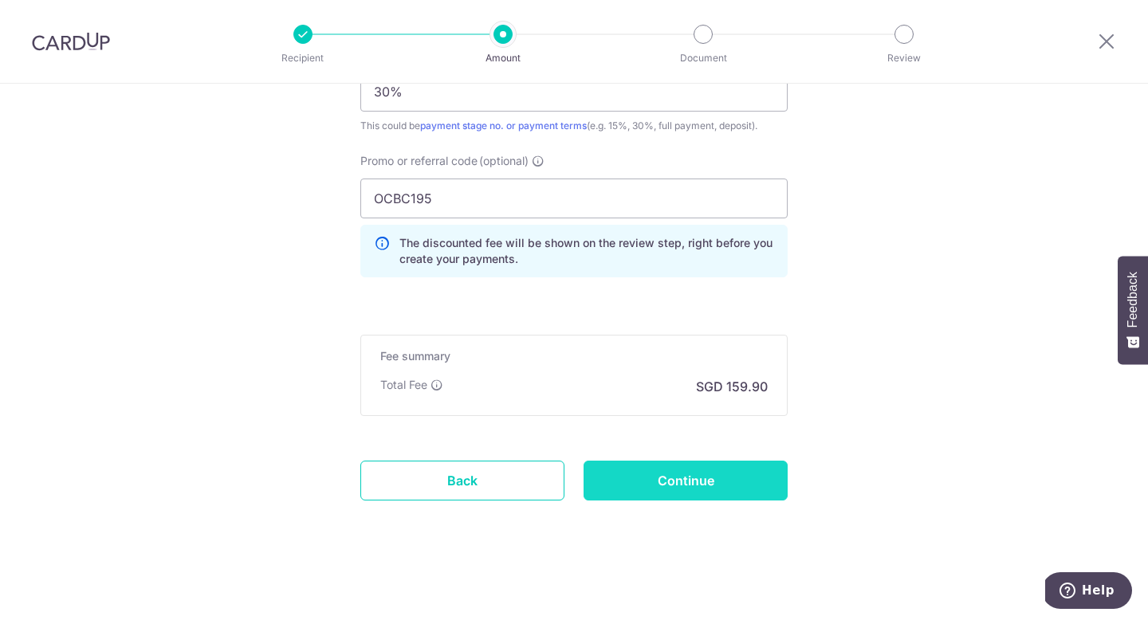
click at [698, 478] on input "Continue" at bounding box center [686, 481] width 204 height 40
type input "Create Schedule"
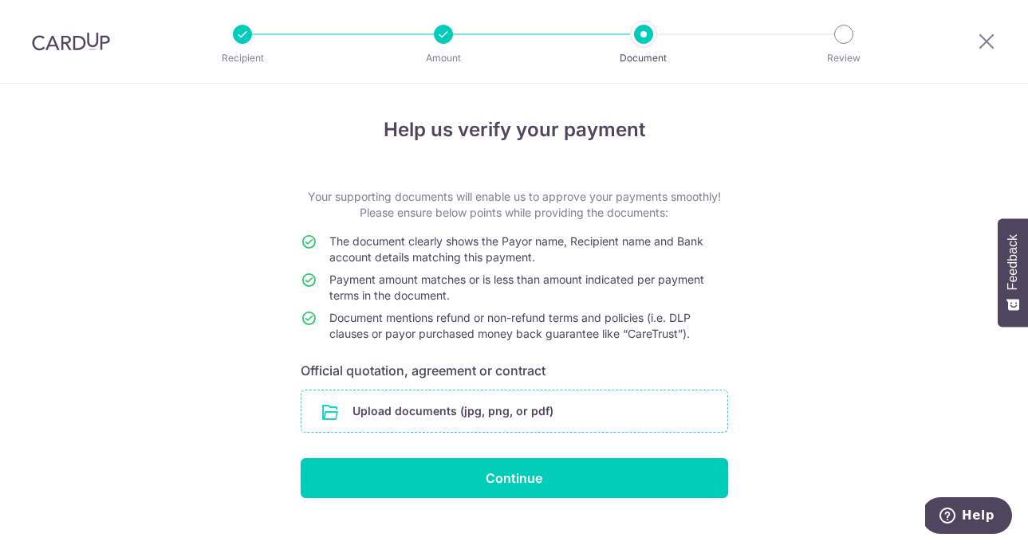
click at [397, 415] on input "file" at bounding box center [514, 411] width 426 height 41
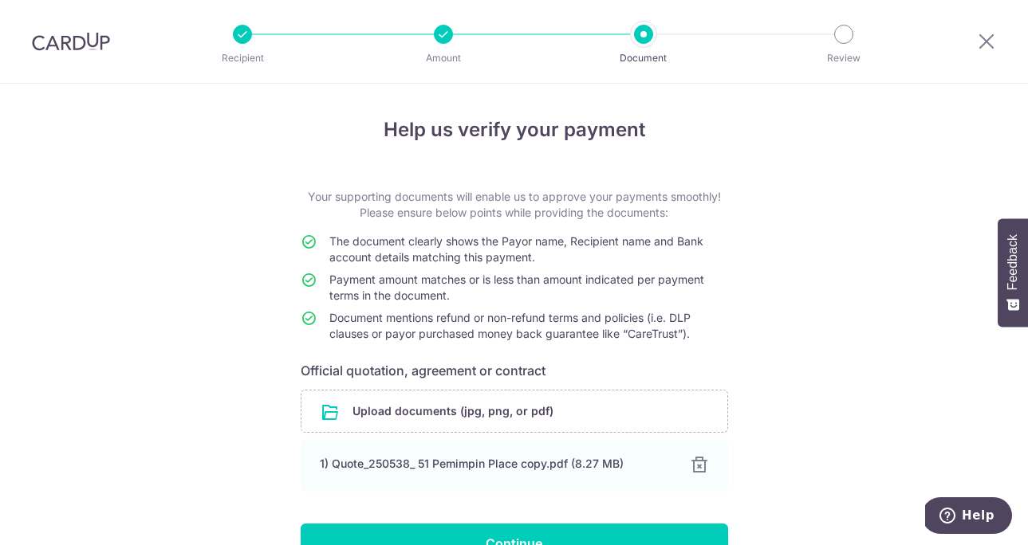
scroll to position [93, 0]
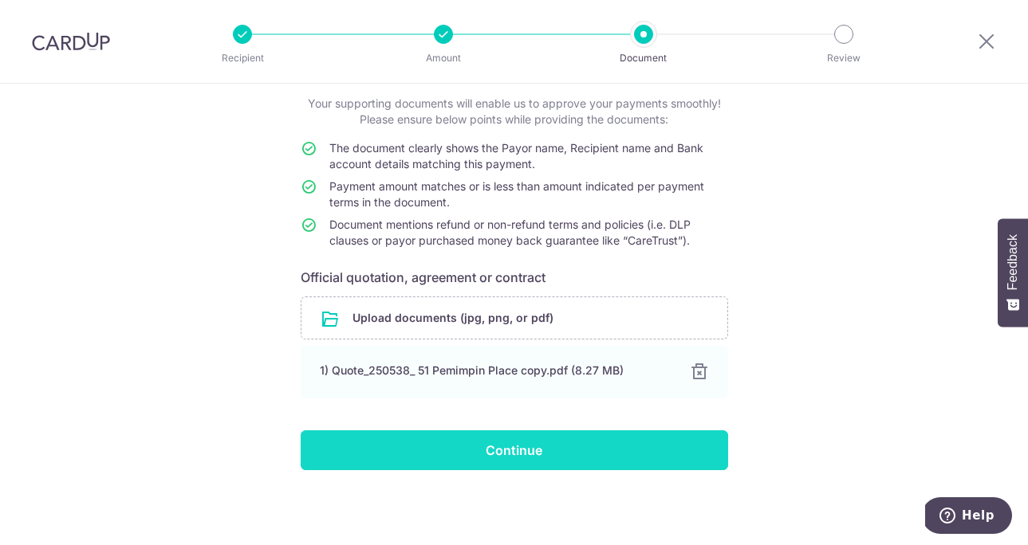
click at [595, 463] on input "Continue" at bounding box center [514, 451] width 427 height 40
